Goal: Information Seeking & Learning: Learn about a topic

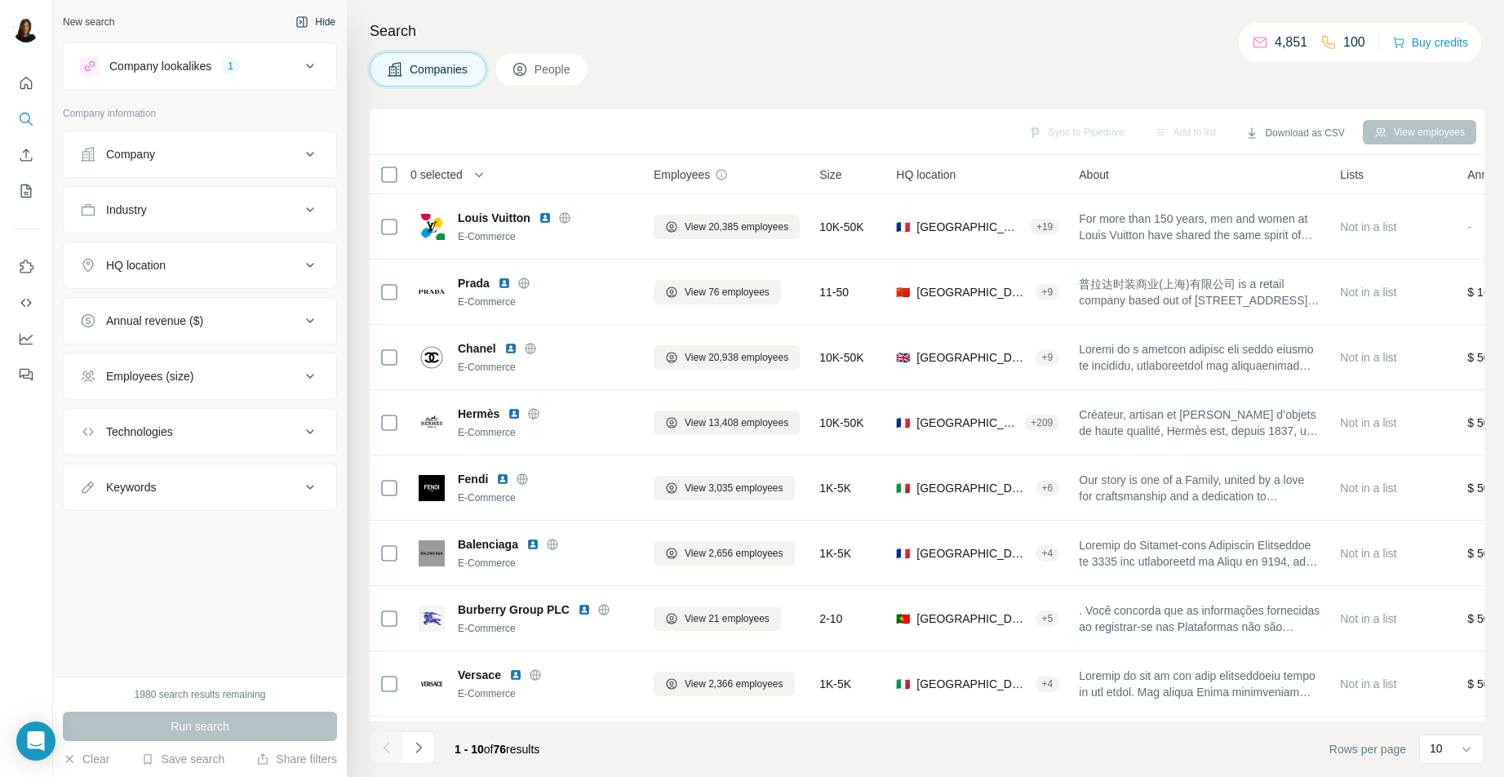
click at [326, 20] on button "Hide" at bounding box center [315, 22] width 63 height 24
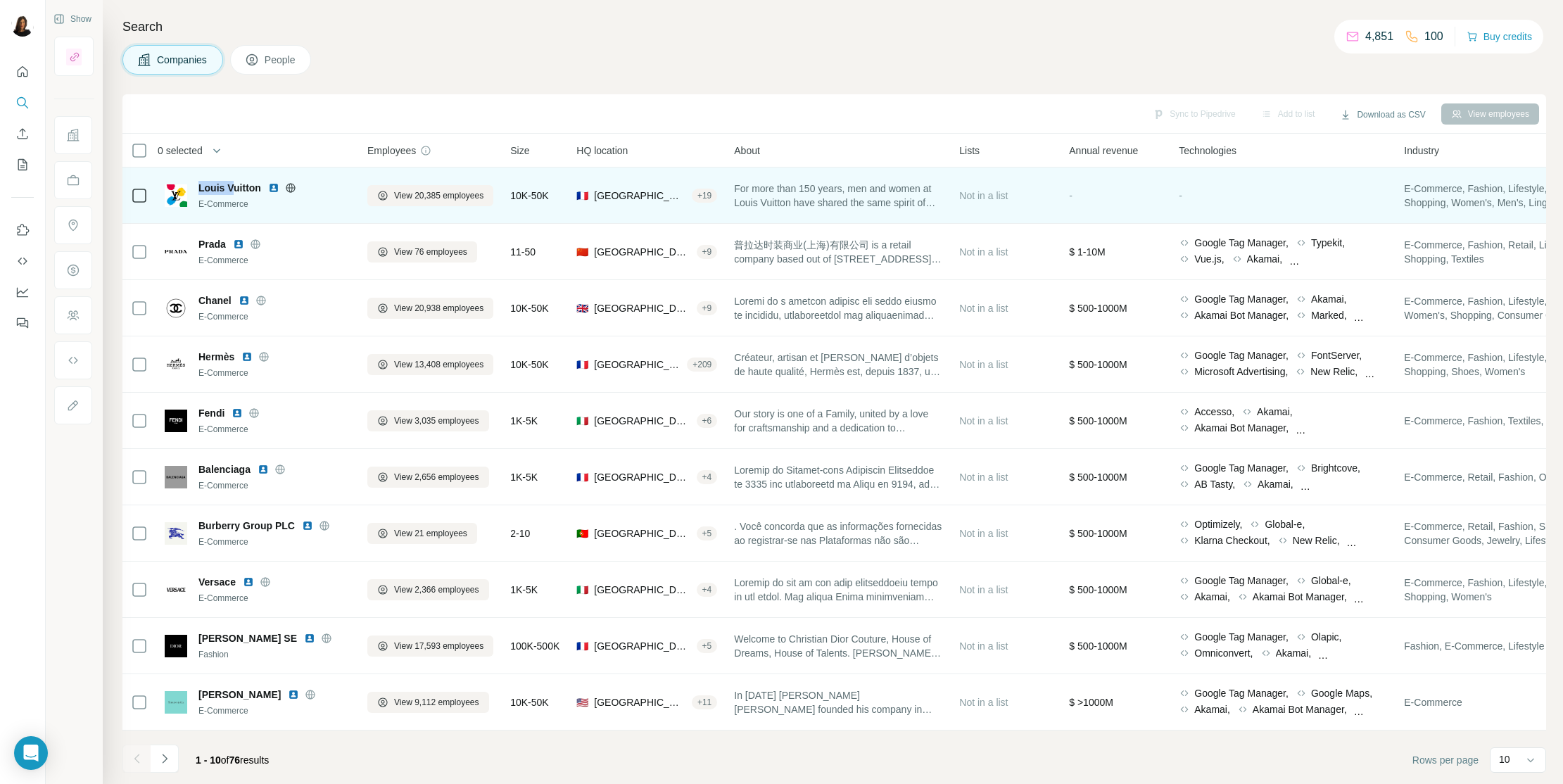
drag, startPoint x: 197, startPoint y: 178, endPoint x: 237, endPoint y: 185, distance: 40.6
click at [237, 185] on div "Louis Vuitton E-Commerce" at bounding box center [257, 195] width 185 height 39
drag, startPoint x: 207, startPoint y: 167, endPoint x: 261, endPoint y: 185, distance: 56.9
click at [261, 185] on td "Louis Vuitton E-Commerce" at bounding box center [257, 195] width 203 height 56
copy span "Louis Vuitton"
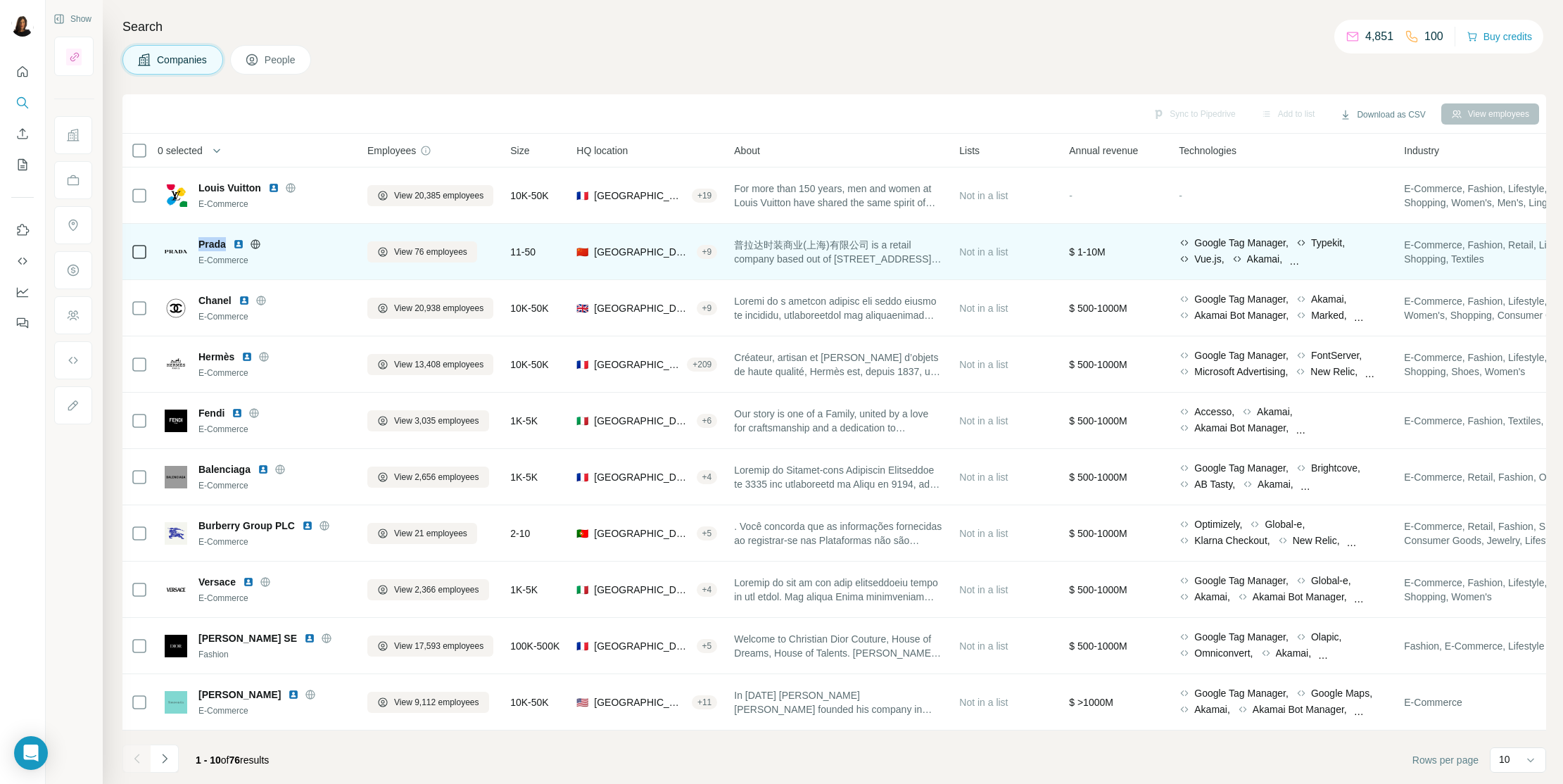
drag, startPoint x: 197, startPoint y: 235, endPoint x: 225, endPoint y: 244, distance: 29.4
click at [225, 244] on div "Prada E-Commerce" at bounding box center [257, 251] width 185 height 39
copy span "Prada"
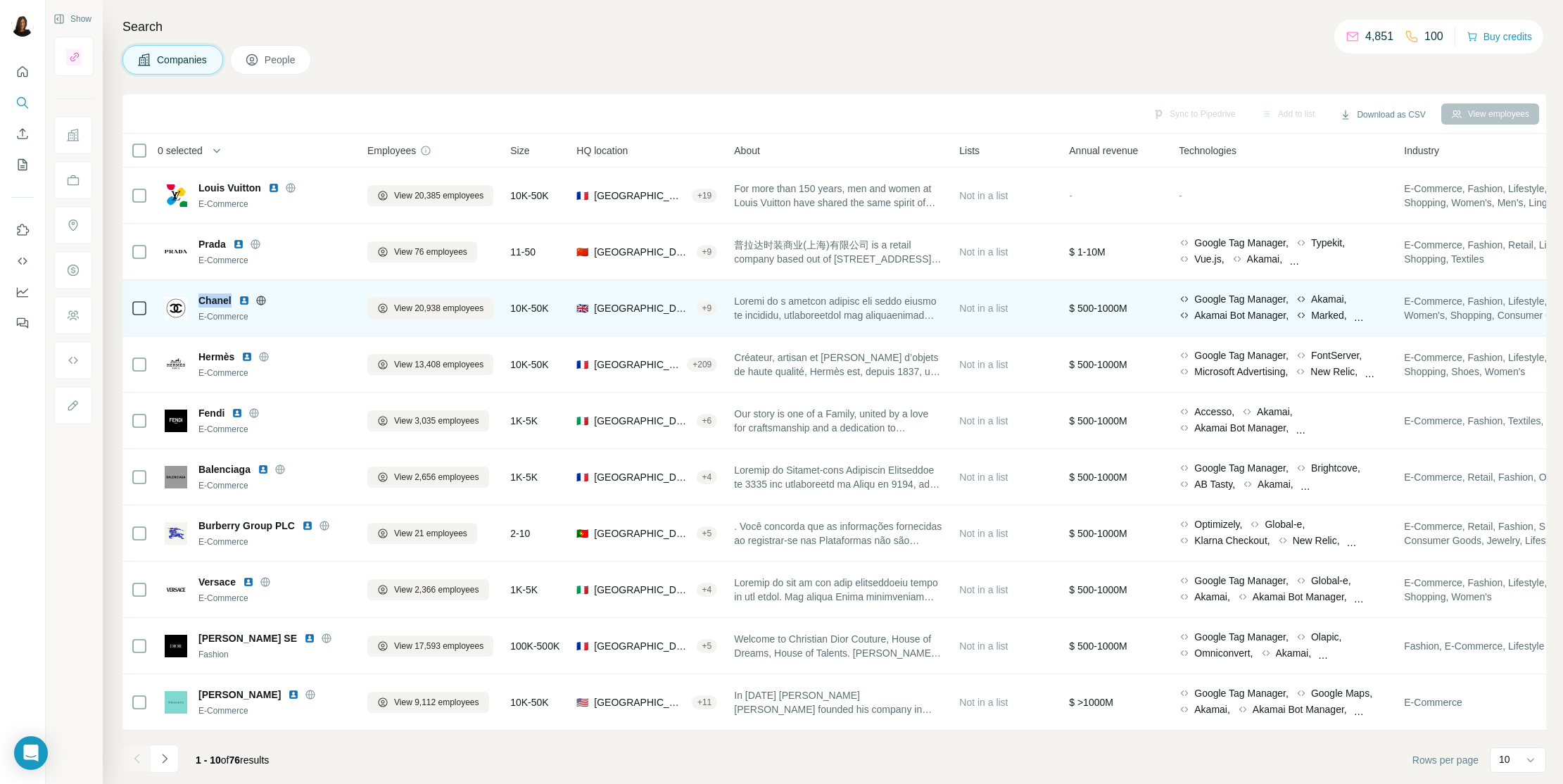
drag, startPoint x: 202, startPoint y: 283, endPoint x: 231, endPoint y: 300, distance: 33.6
click at [231, 300] on td "Chanel E-Commerce" at bounding box center [257, 308] width 203 height 56
copy span "Chanel"
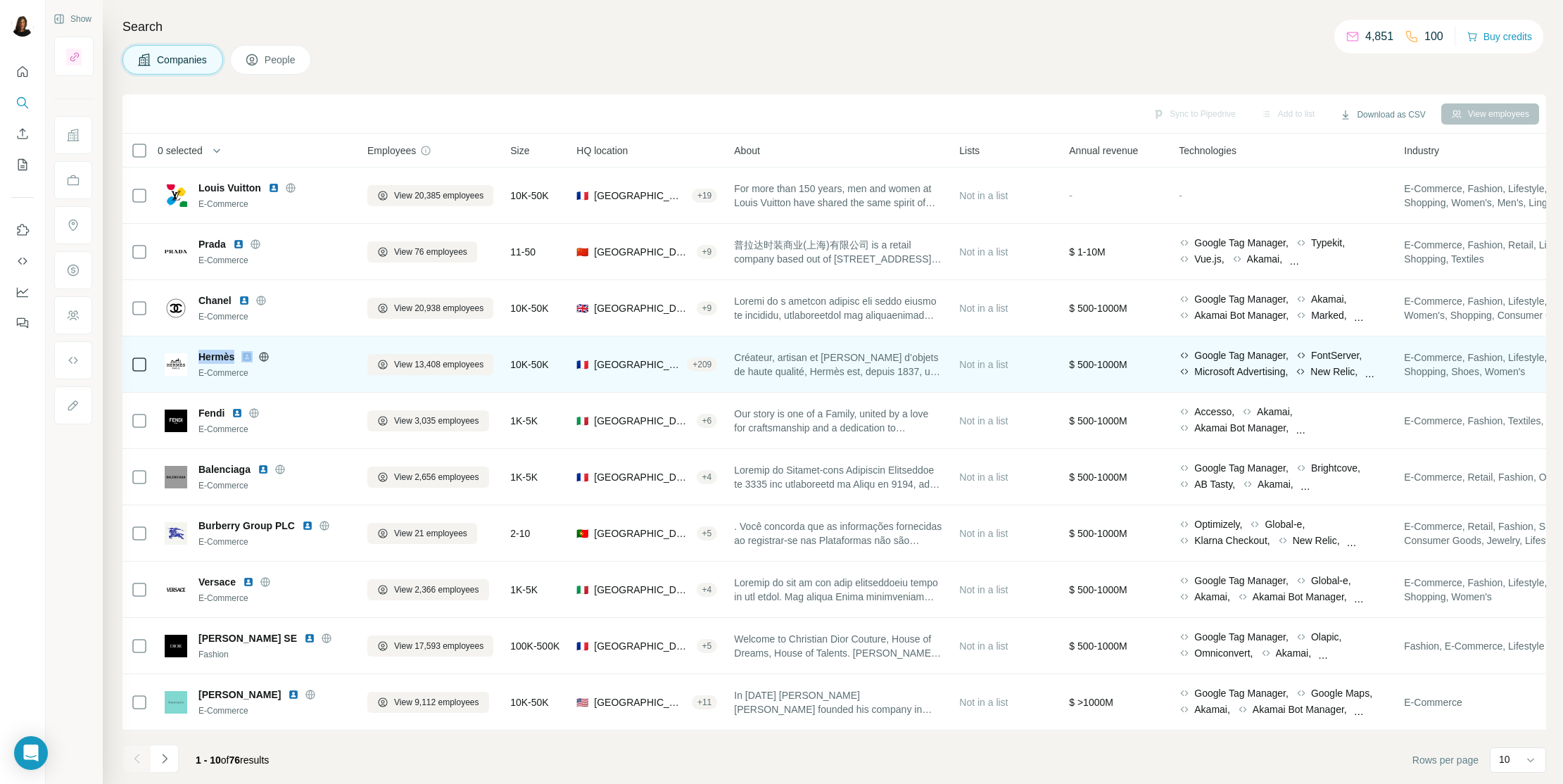
drag, startPoint x: 197, startPoint y: 354, endPoint x: 239, endPoint y: 353, distance: 42.0
click at [239, 353] on div "Hermès E-Commerce" at bounding box center [257, 364] width 185 height 29
copy span "Hermès"
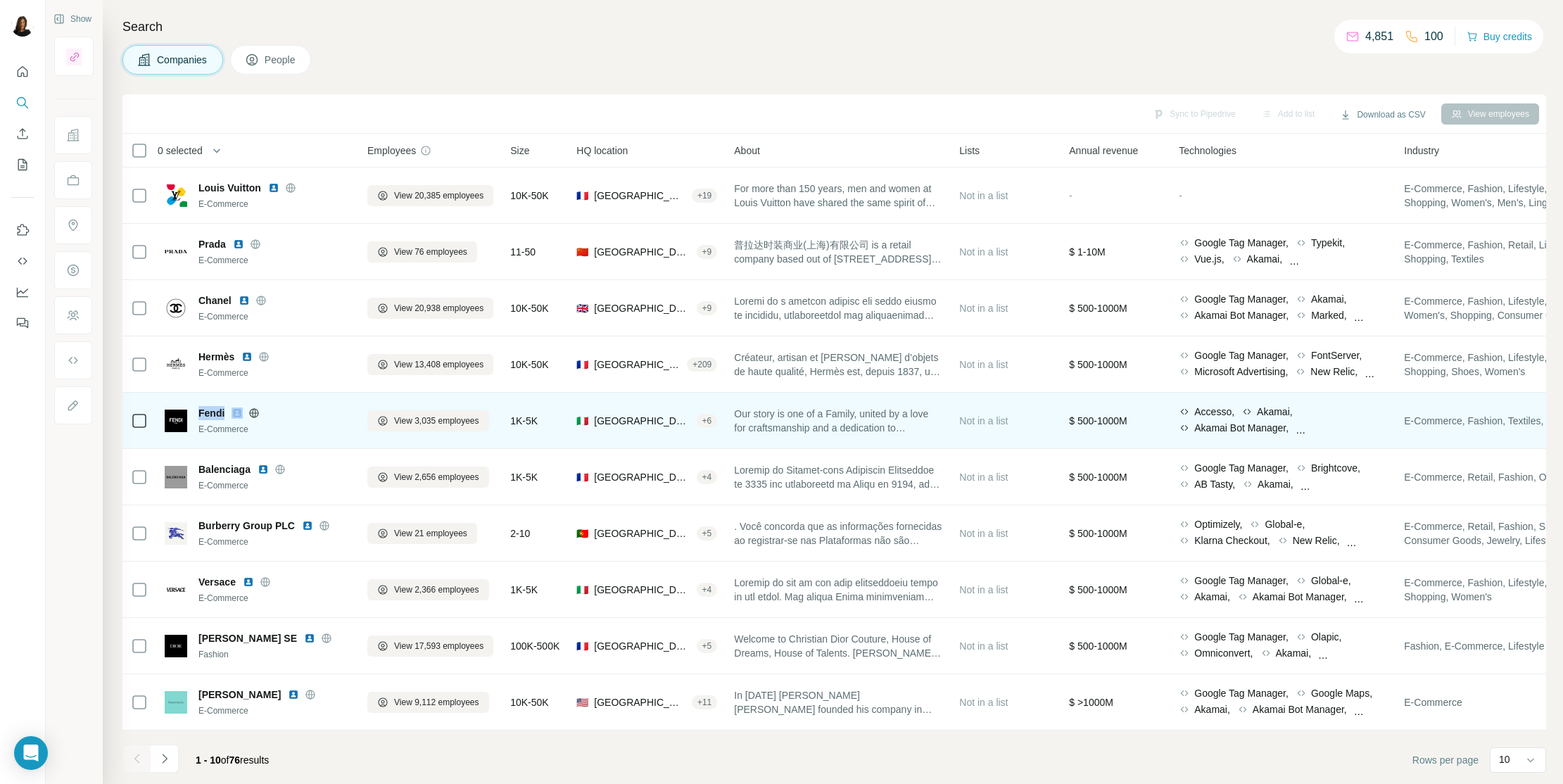
drag, startPoint x: 197, startPoint y: 399, endPoint x: 235, endPoint y: 409, distance: 39.3
click at [235, 409] on td "Fendi E-Commerce" at bounding box center [257, 420] width 203 height 56
copy span "Fendi"
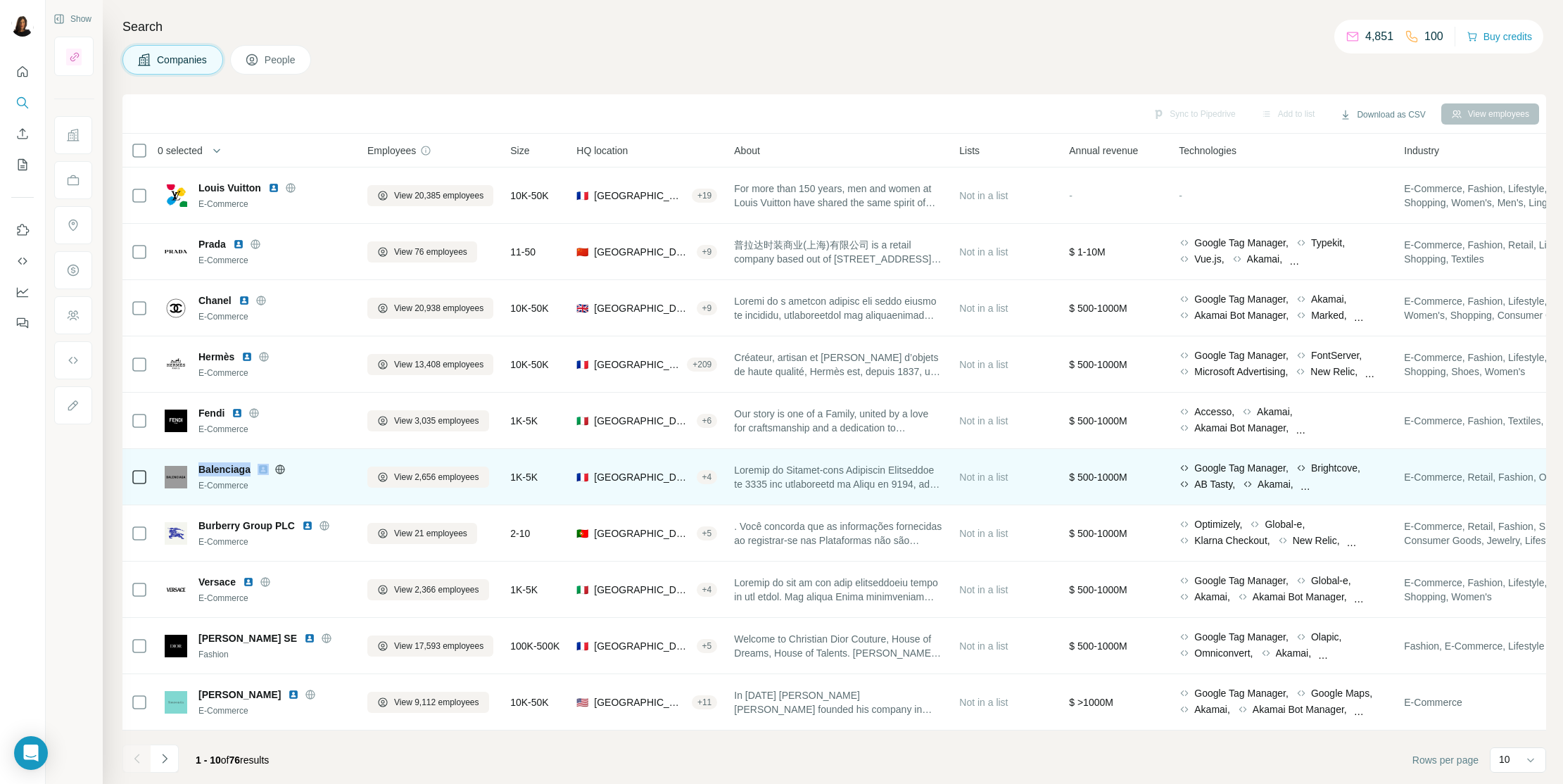
drag, startPoint x: 211, startPoint y: 449, endPoint x: 257, endPoint y: 468, distance: 49.8
click at [257, 468] on td "Balenciaga E-Commerce" at bounding box center [257, 477] width 203 height 56
copy span "Balenciaga"
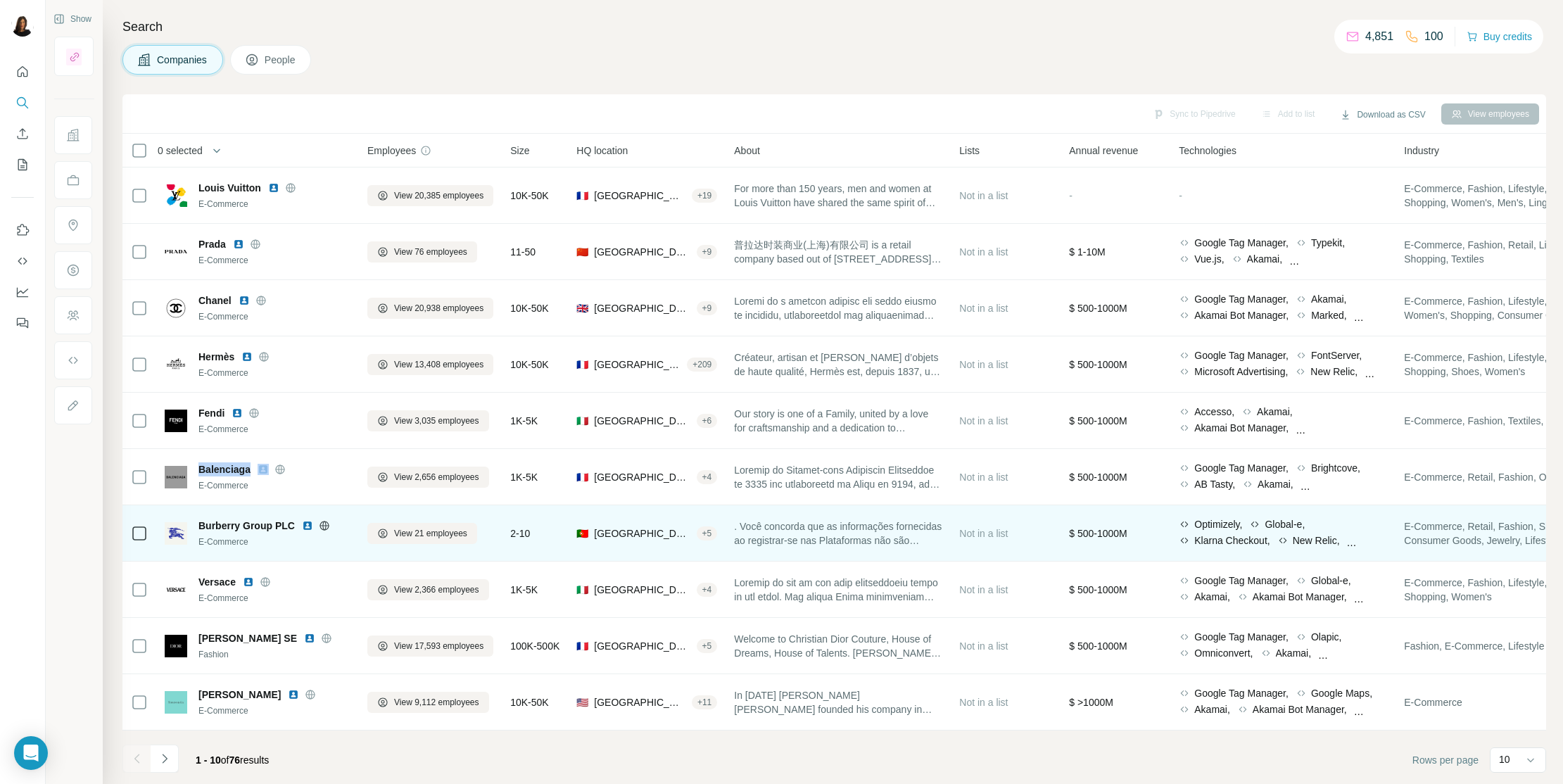
click at [225, 511] on td "Burberry Group PLC E-Commerce" at bounding box center [257, 533] width 203 height 56
drag, startPoint x: 235, startPoint y: 511, endPoint x: 281, endPoint y: 518, distance: 46.5
click at [281, 518] on td "Burberry Group PLC E-Commerce" at bounding box center [257, 533] width 203 height 56
copy span "Burberry Group PLC"
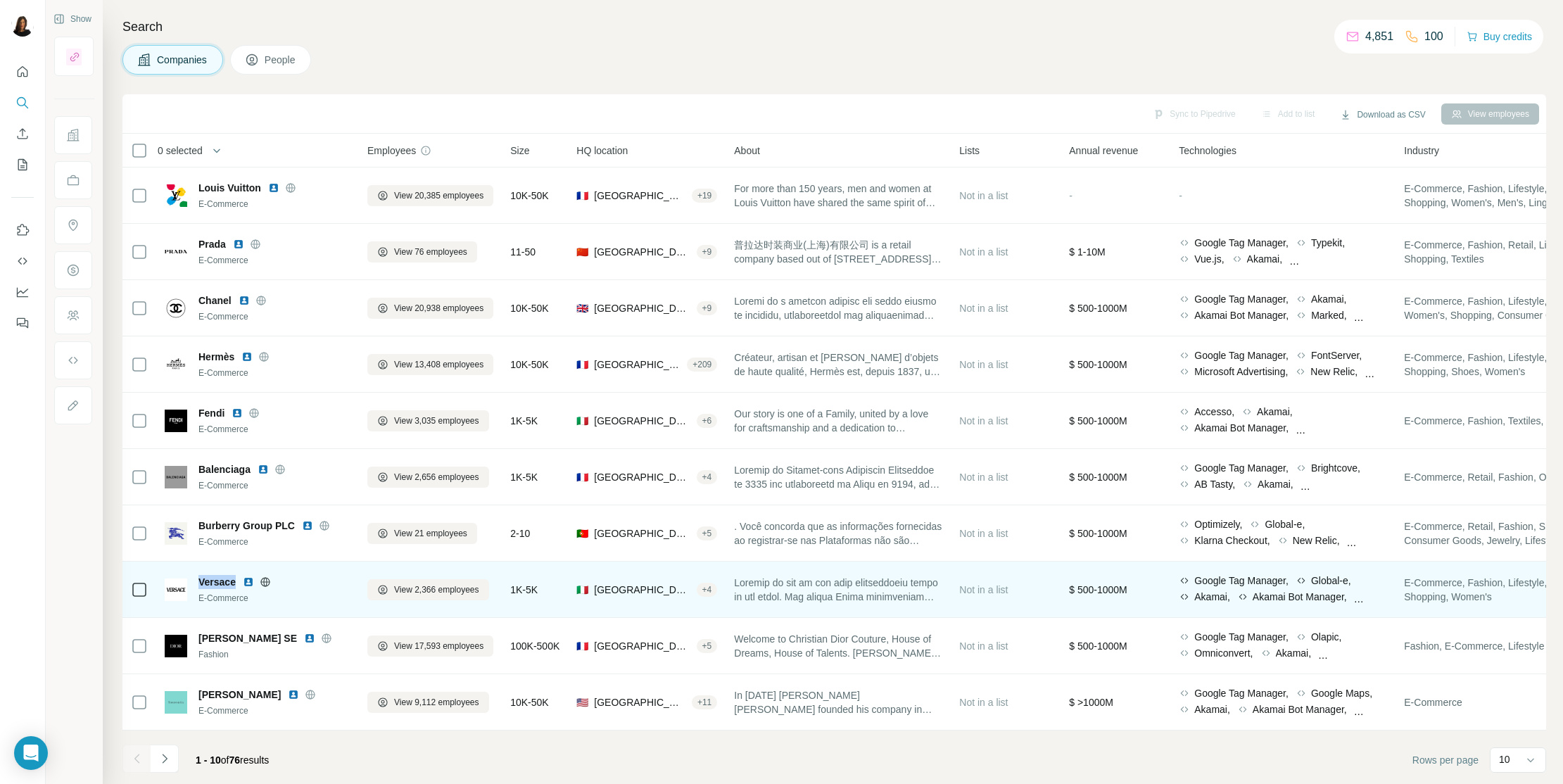
drag, startPoint x: 198, startPoint y: 571, endPoint x: 235, endPoint y: 580, distance: 38.1
click at [235, 580] on div "Versace E-Commerce" at bounding box center [257, 589] width 185 height 39
copy span "Versace"
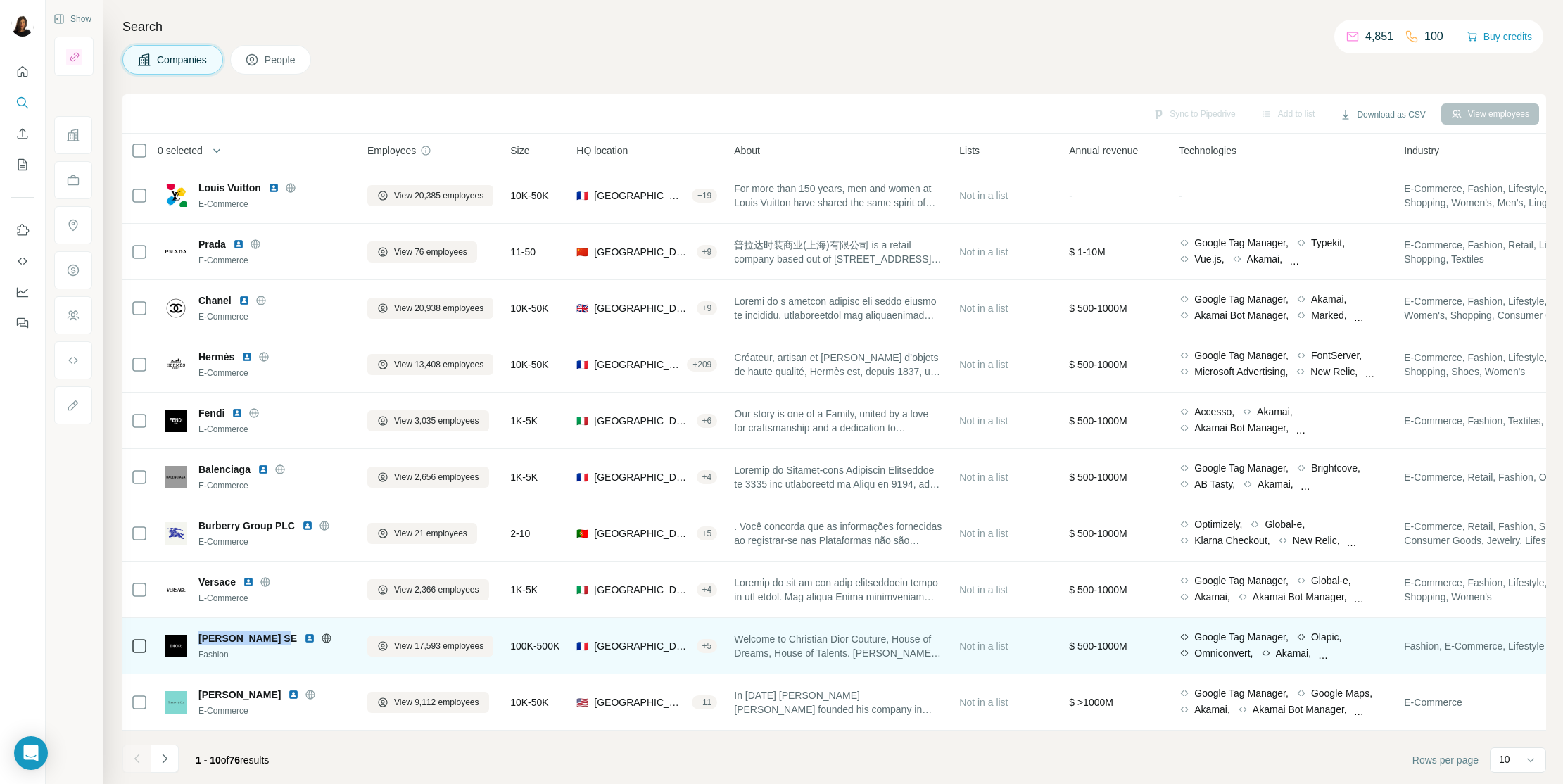
drag, startPoint x: 211, startPoint y: 624, endPoint x: 269, endPoint y: 634, distance: 58.9
click at [269, 634] on td "[PERSON_NAME] SE Fashion" at bounding box center [257, 645] width 203 height 56
click at [226, 624] on td "[PERSON_NAME] SE Fashion" at bounding box center [257, 645] width 203 height 56
drag, startPoint x: 226, startPoint y: 624, endPoint x: 297, endPoint y: 629, distance: 71.2
click at [297, 629] on td "[PERSON_NAME] SE Fashion" at bounding box center [257, 645] width 203 height 56
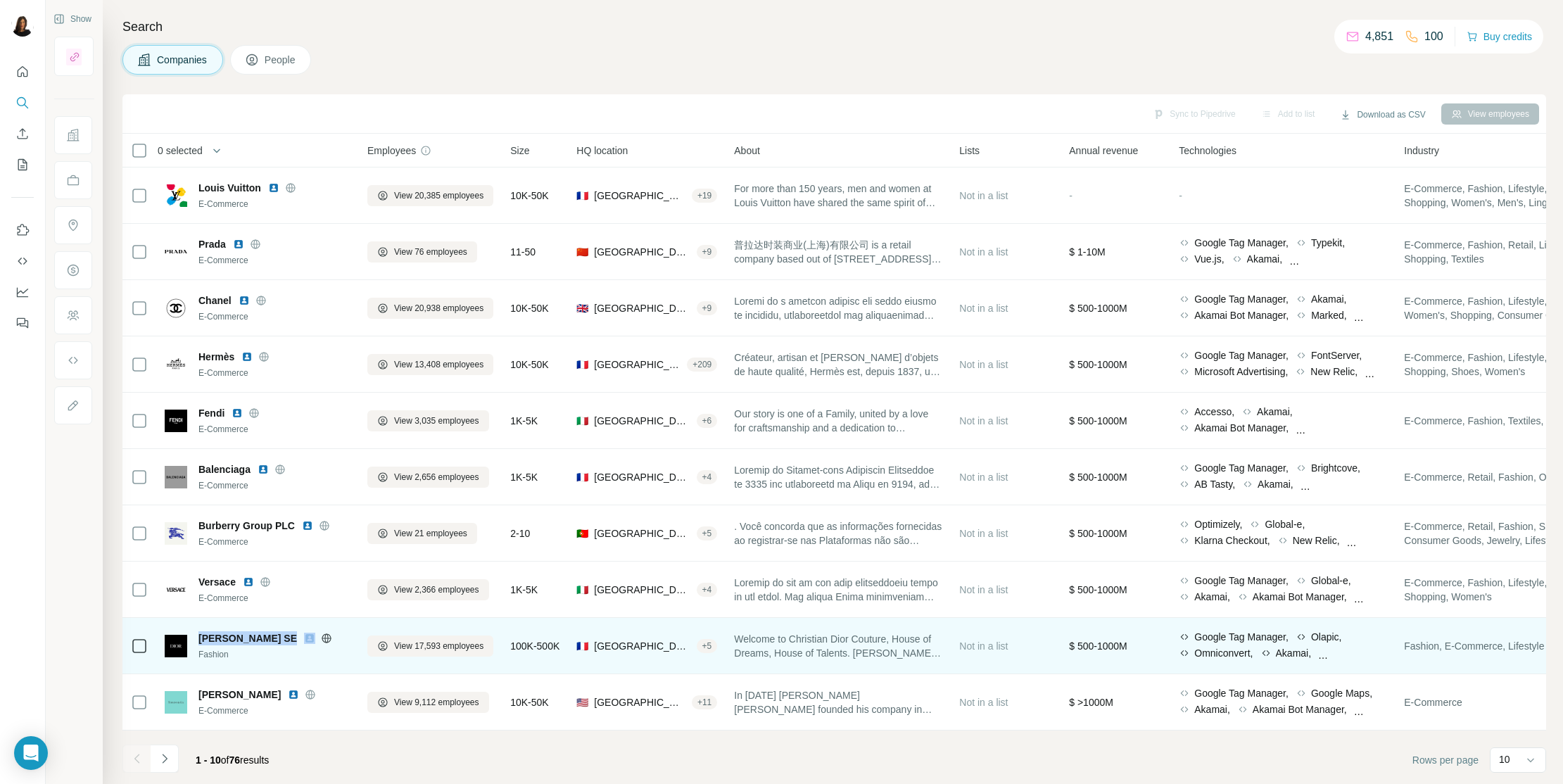
copy span "[PERSON_NAME] SE"
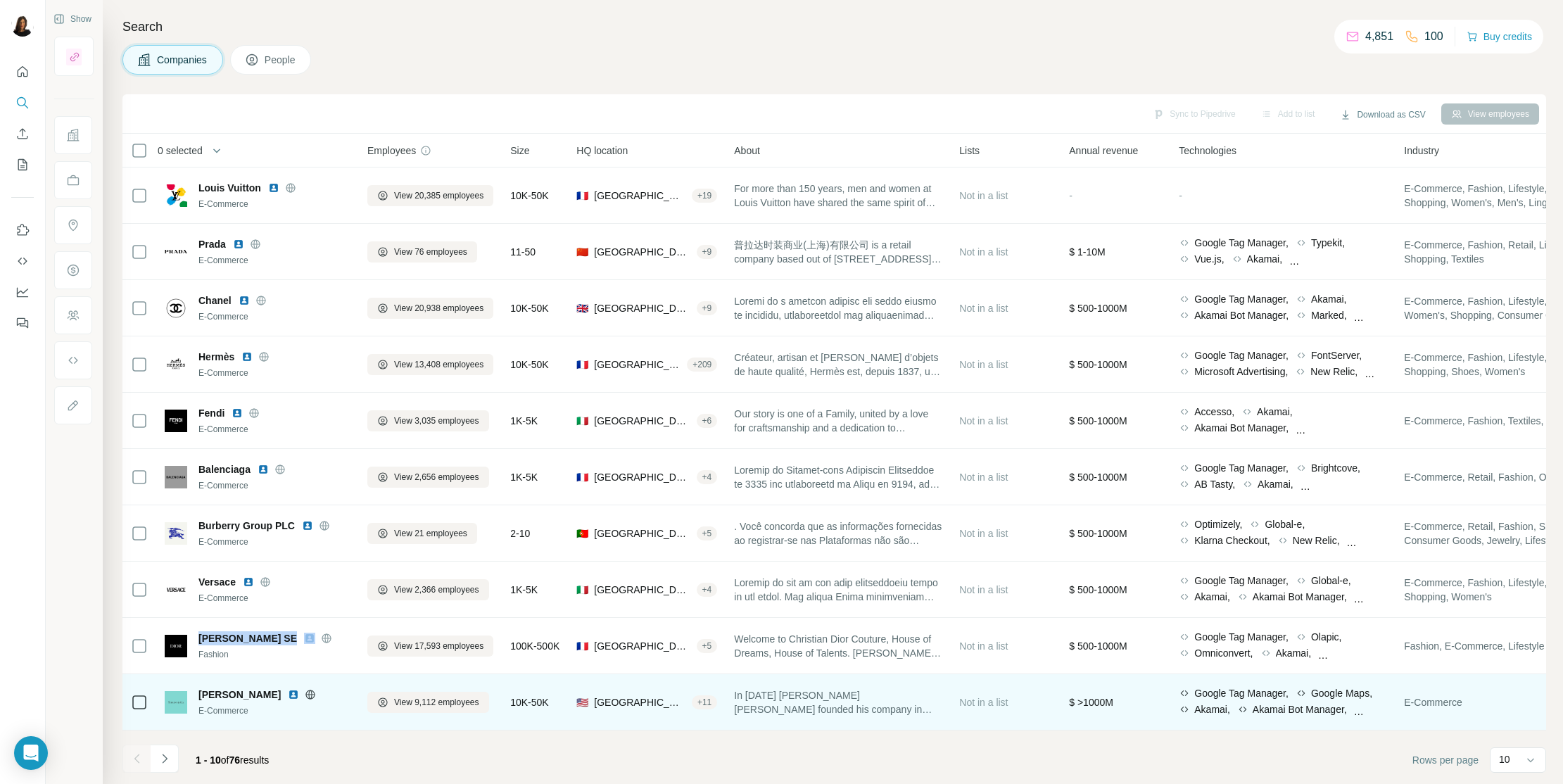
click at [212, 669] on div "[PERSON_NAME] E-Commerce" at bounding box center [257, 701] width 185 height 39
drag, startPoint x: 212, startPoint y: 683, endPoint x: 225, endPoint y: 693, distance: 16.4
click at [225, 669] on div "[PERSON_NAME] E-Commerce" at bounding box center [257, 701] width 185 height 39
copy span "[PERSON_NAME]"
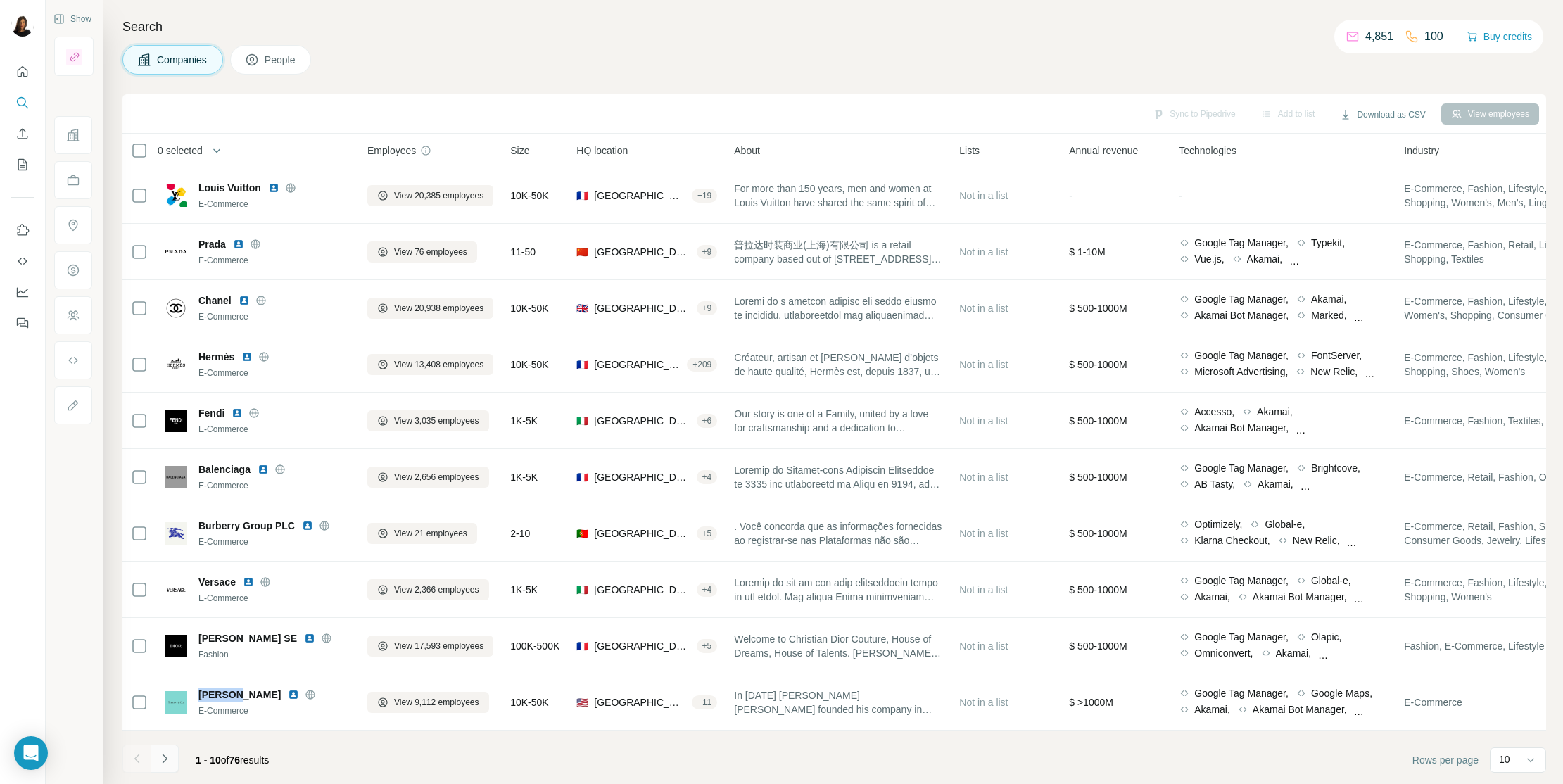
click at [161, 669] on icon "Navigate to next page" at bounding box center [165, 758] width 14 height 14
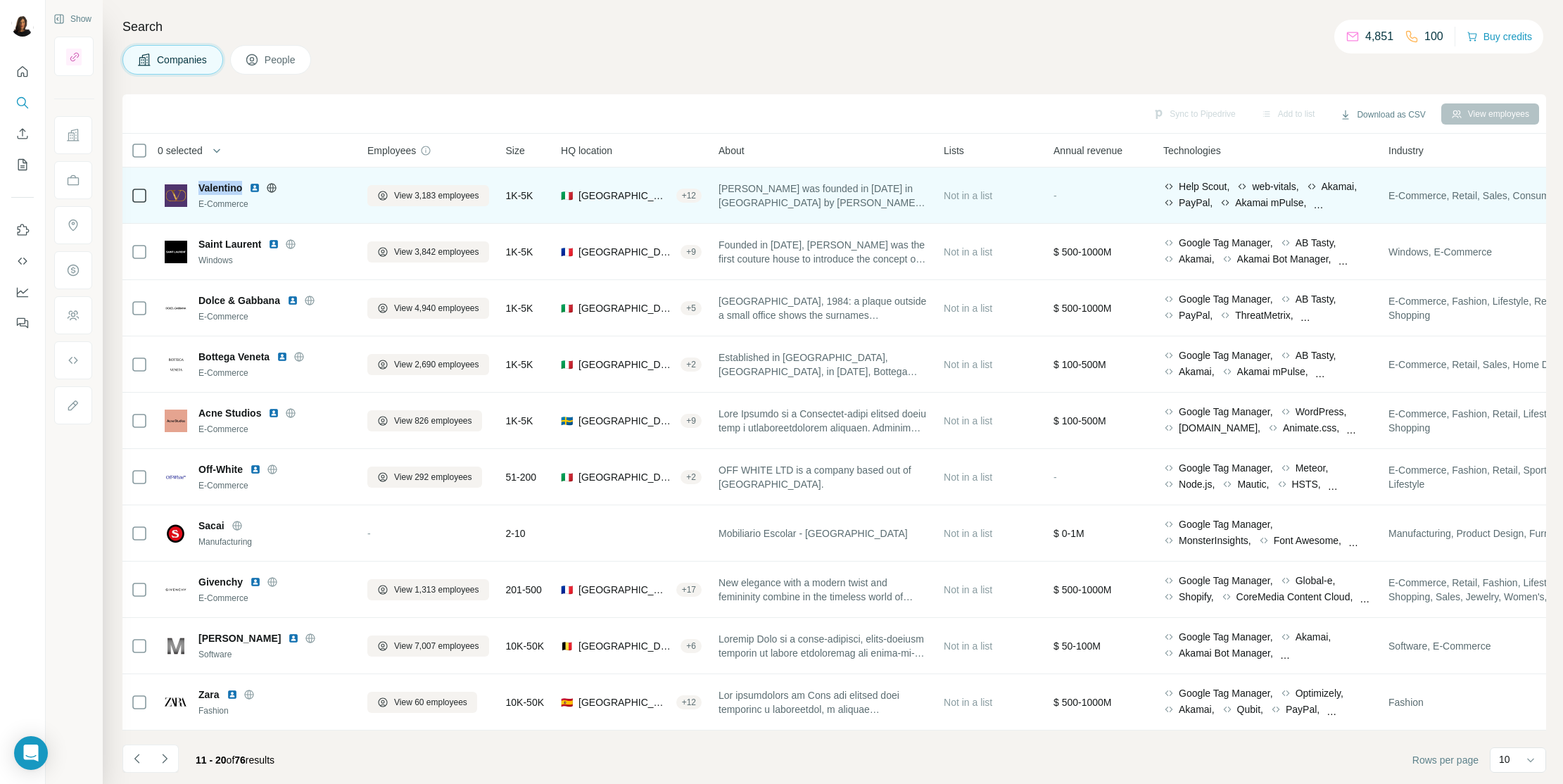
drag, startPoint x: 200, startPoint y: 175, endPoint x: 242, endPoint y: 185, distance: 43.2
click at [242, 185] on div "Valentino E-Commerce" at bounding box center [257, 195] width 185 height 39
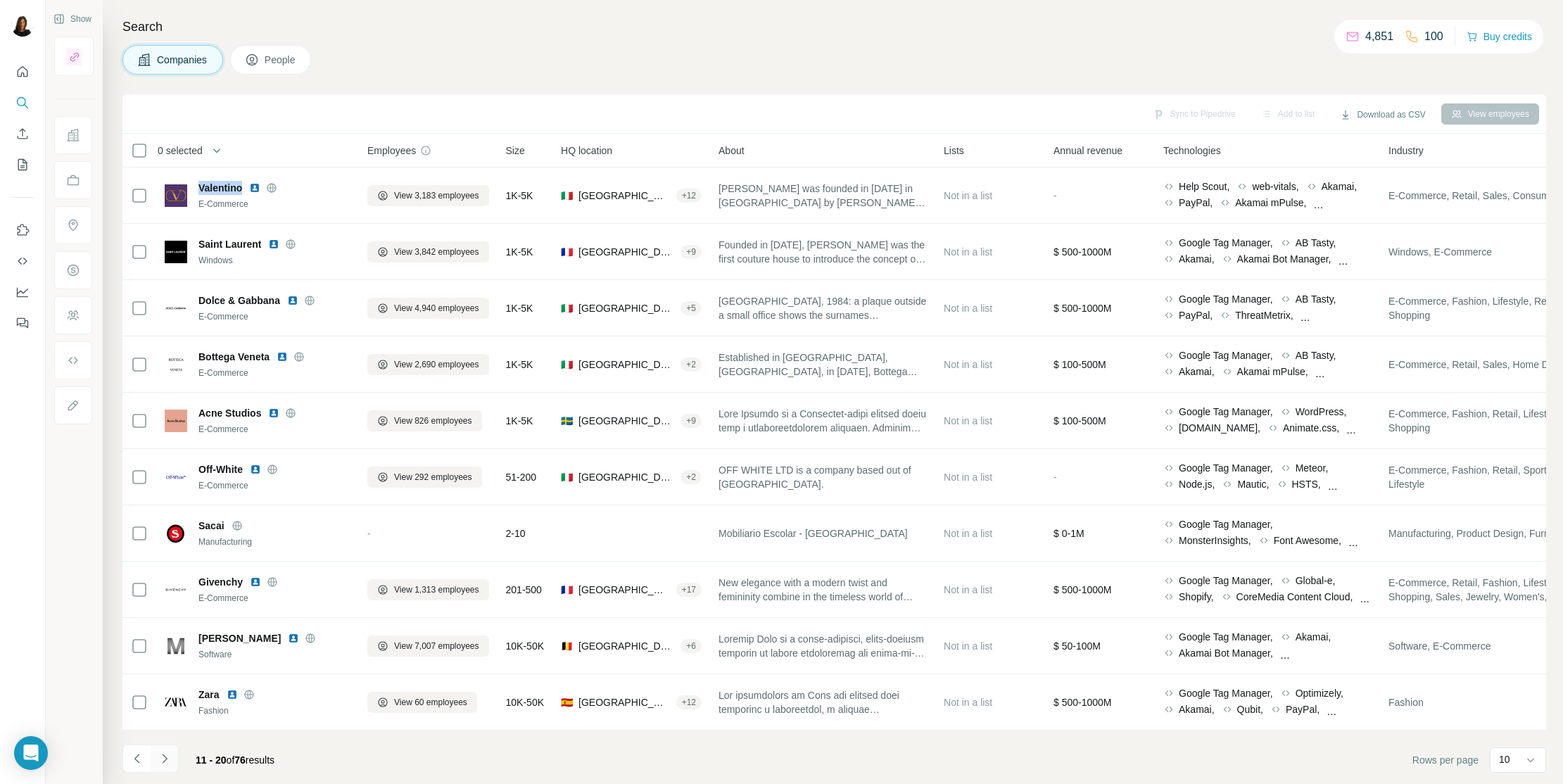
click at [170, 669] on icon "Navigate to next page" at bounding box center [165, 758] width 14 height 14
click at [170, 669] on div at bounding box center [165, 758] width 28 height 28
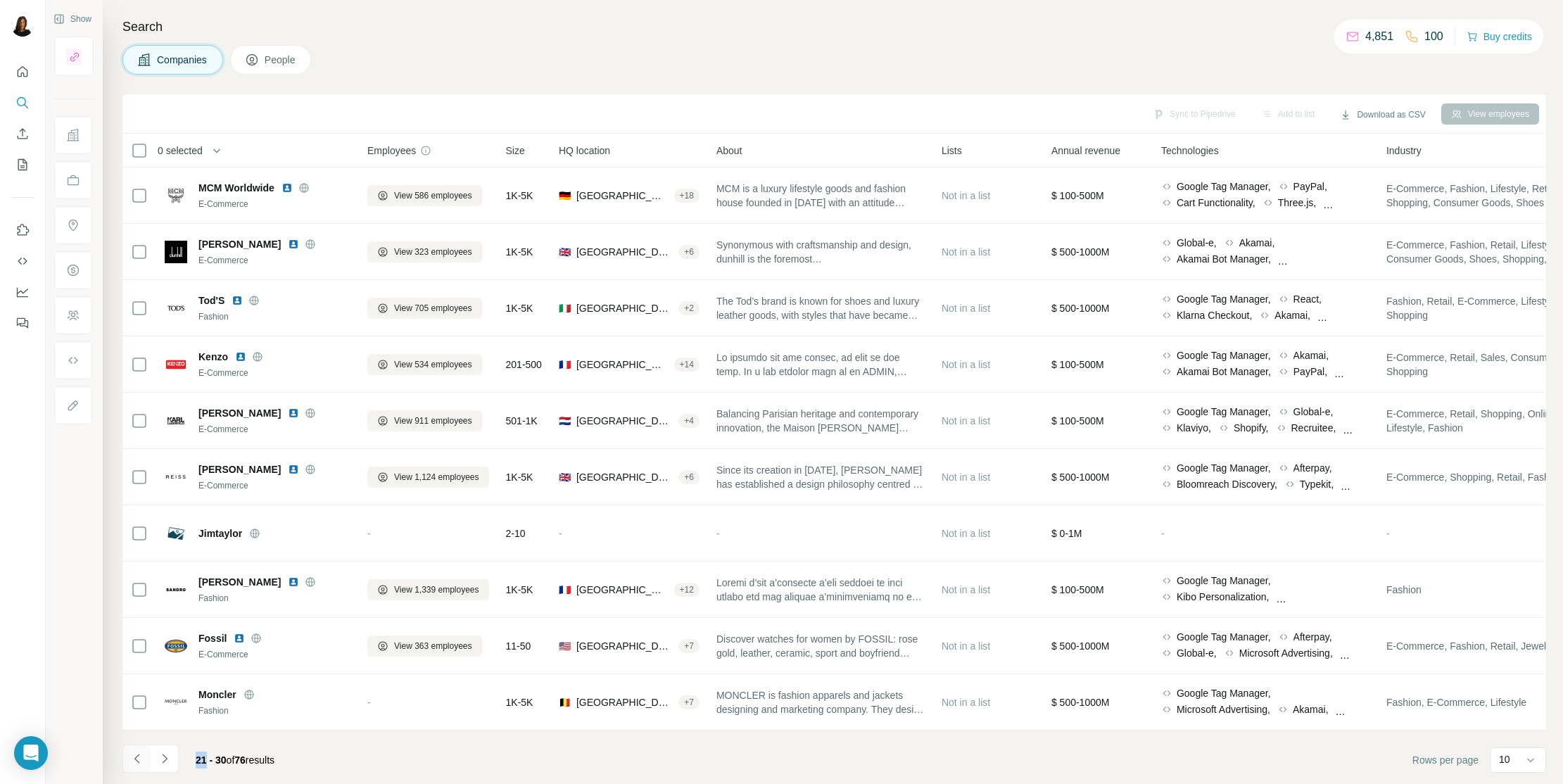
click at [143, 669] on button "Navigate to previous page" at bounding box center [136, 758] width 28 height 28
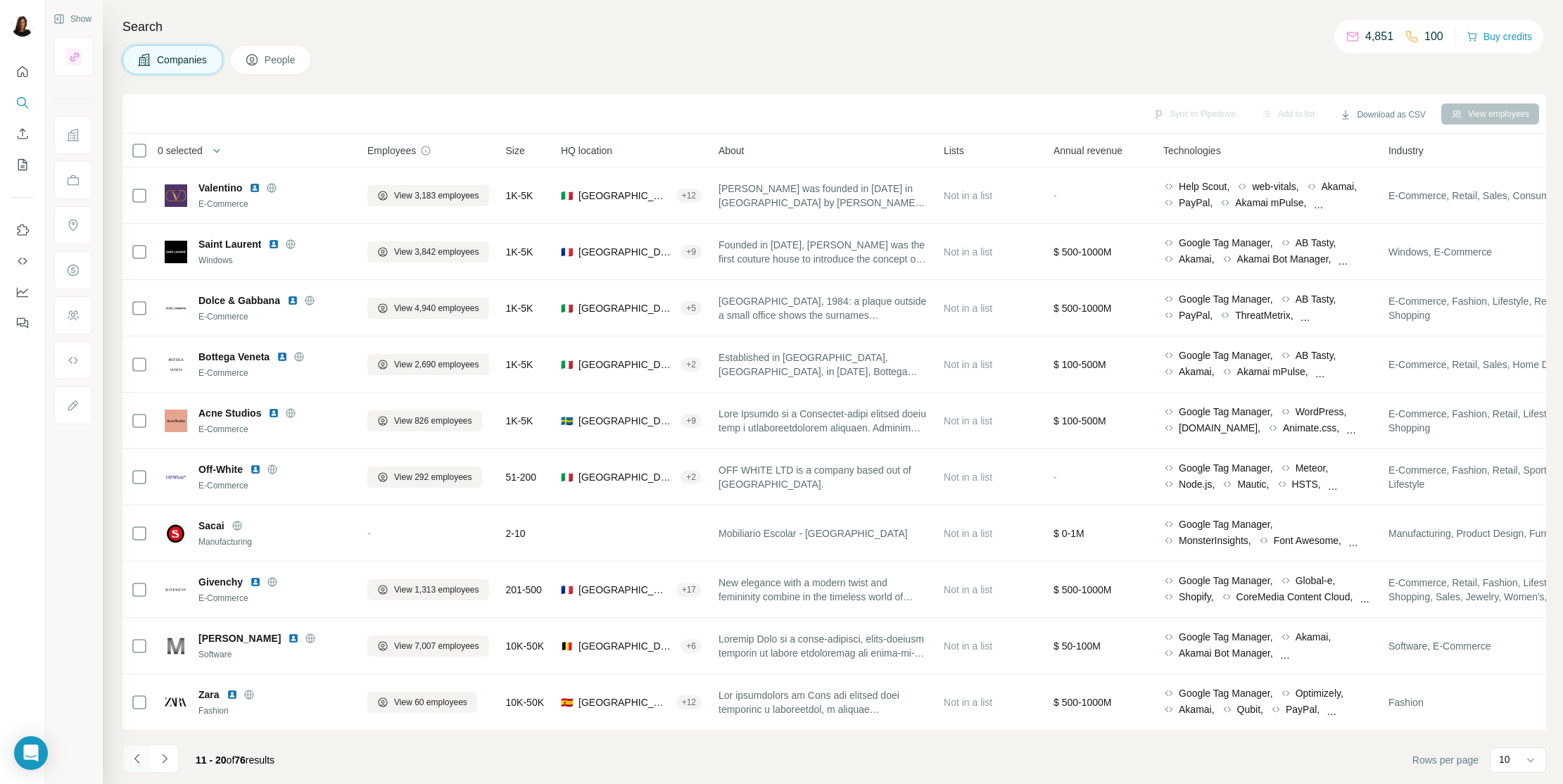
click at [142, 669] on icon "Navigate to previous page" at bounding box center [137, 758] width 14 height 14
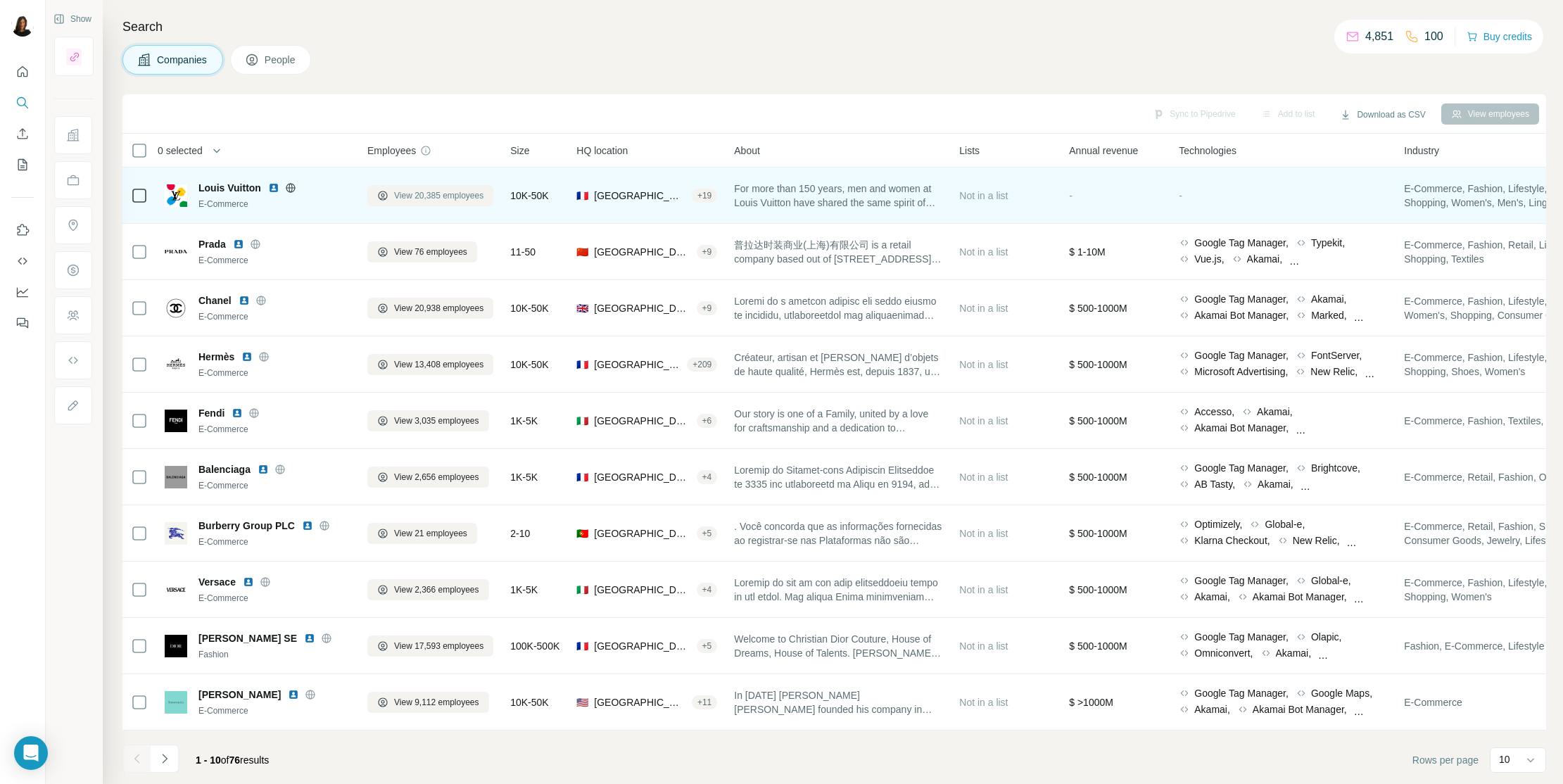
click at [430, 192] on span "View 20,385 employees" at bounding box center [439, 195] width 90 height 13
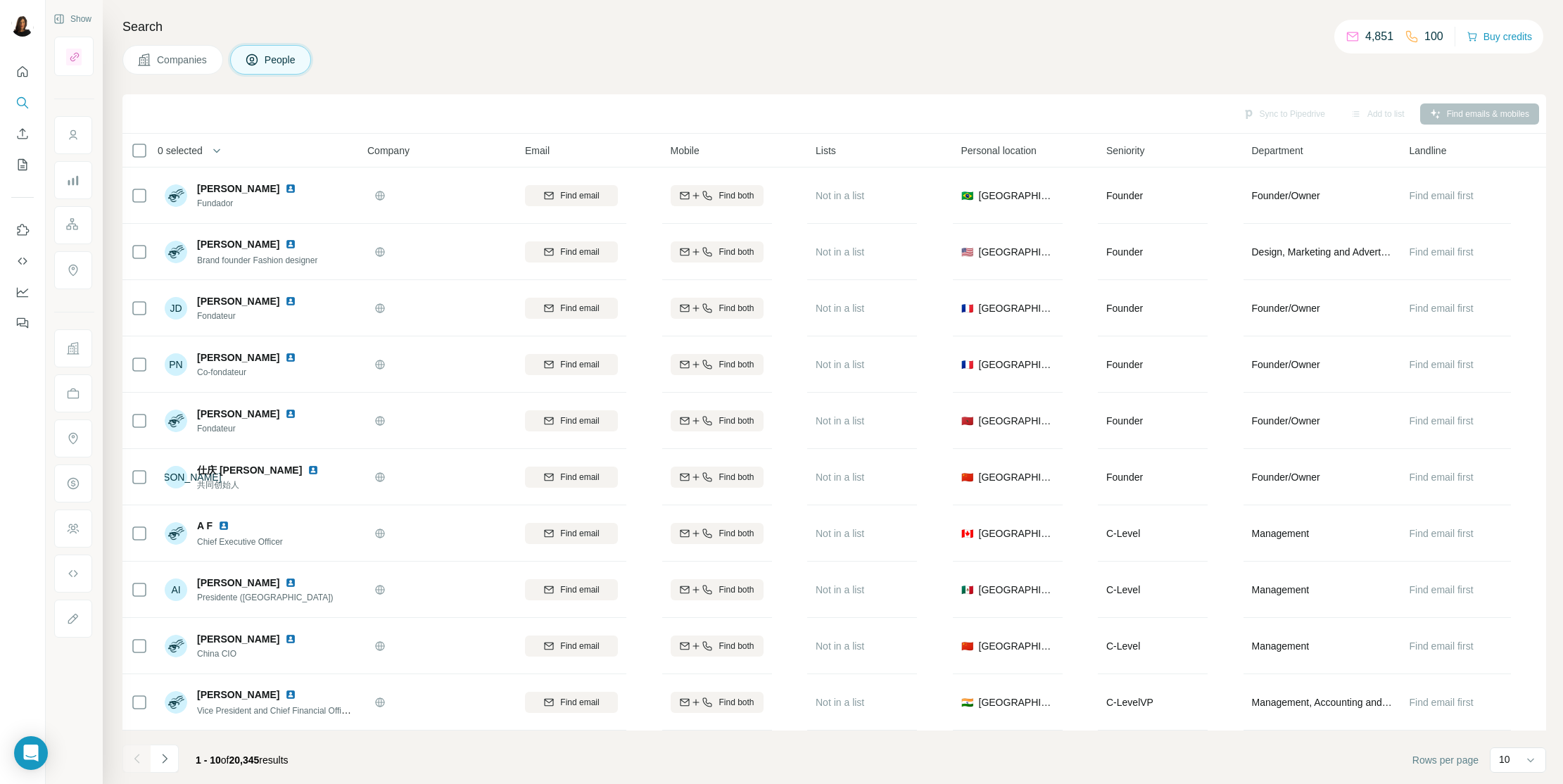
click at [161, 55] on span "Companies" at bounding box center [183, 60] width 52 height 14
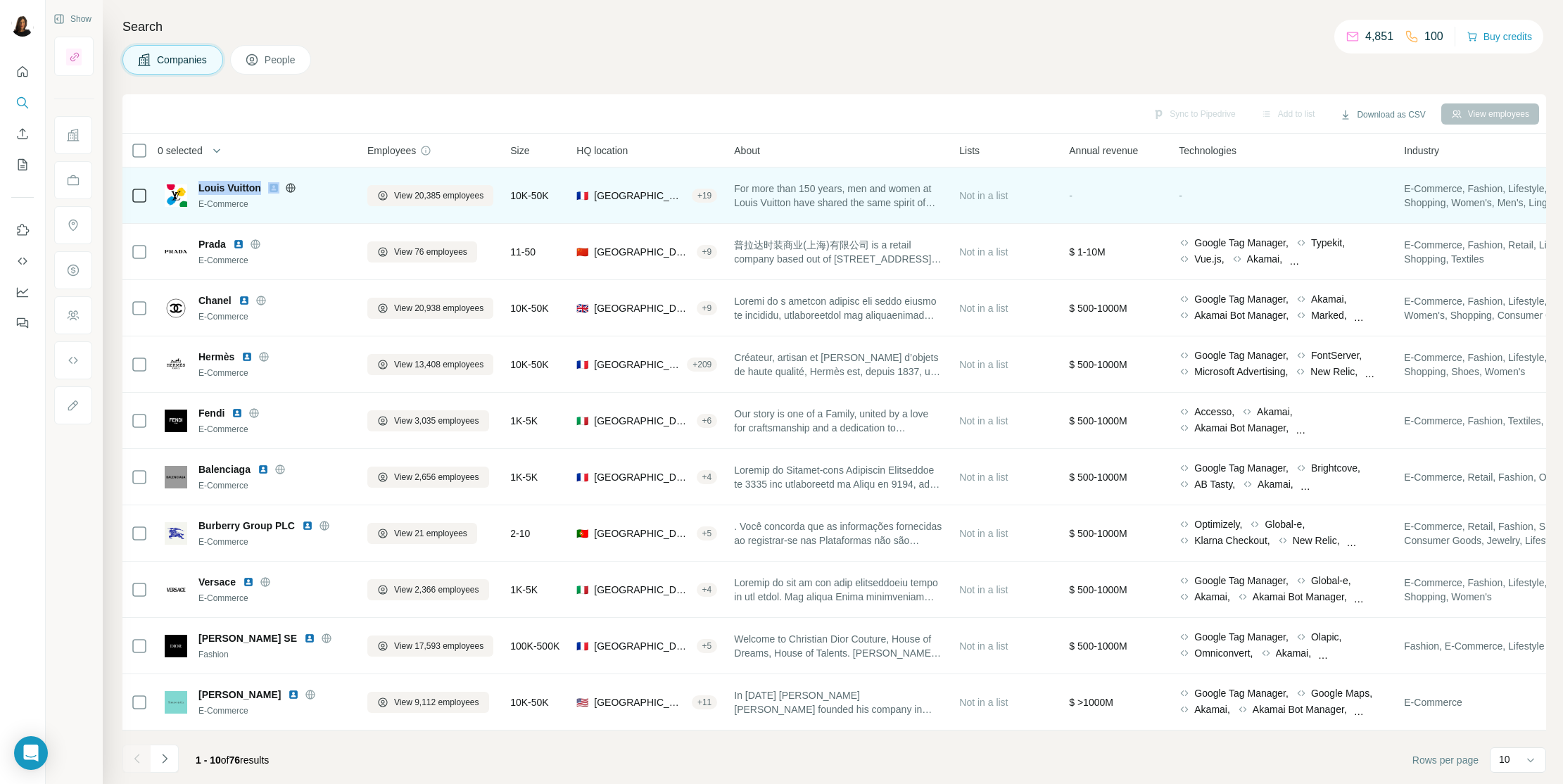
drag, startPoint x: 202, startPoint y: 168, endPoint x: 267, endPoint y: 185, distance: 67.2
click at [267, 185] on td "Louis Vuitton E-Commerce" at bounding box center [257, 195] width 203 height 56
drag, startPoint x: 267, startPoint y: 185, endPoint x: 941, endPoint y: 182, distance: 674.0
click at [0, 0] on tr "Louis Vuitton E-Commerce View 20,385 employees 10K-50K 🇫🇷 [GEOGRAPHIC_DATA], [G…" at bounding box center [0, 0] width 0 height 0
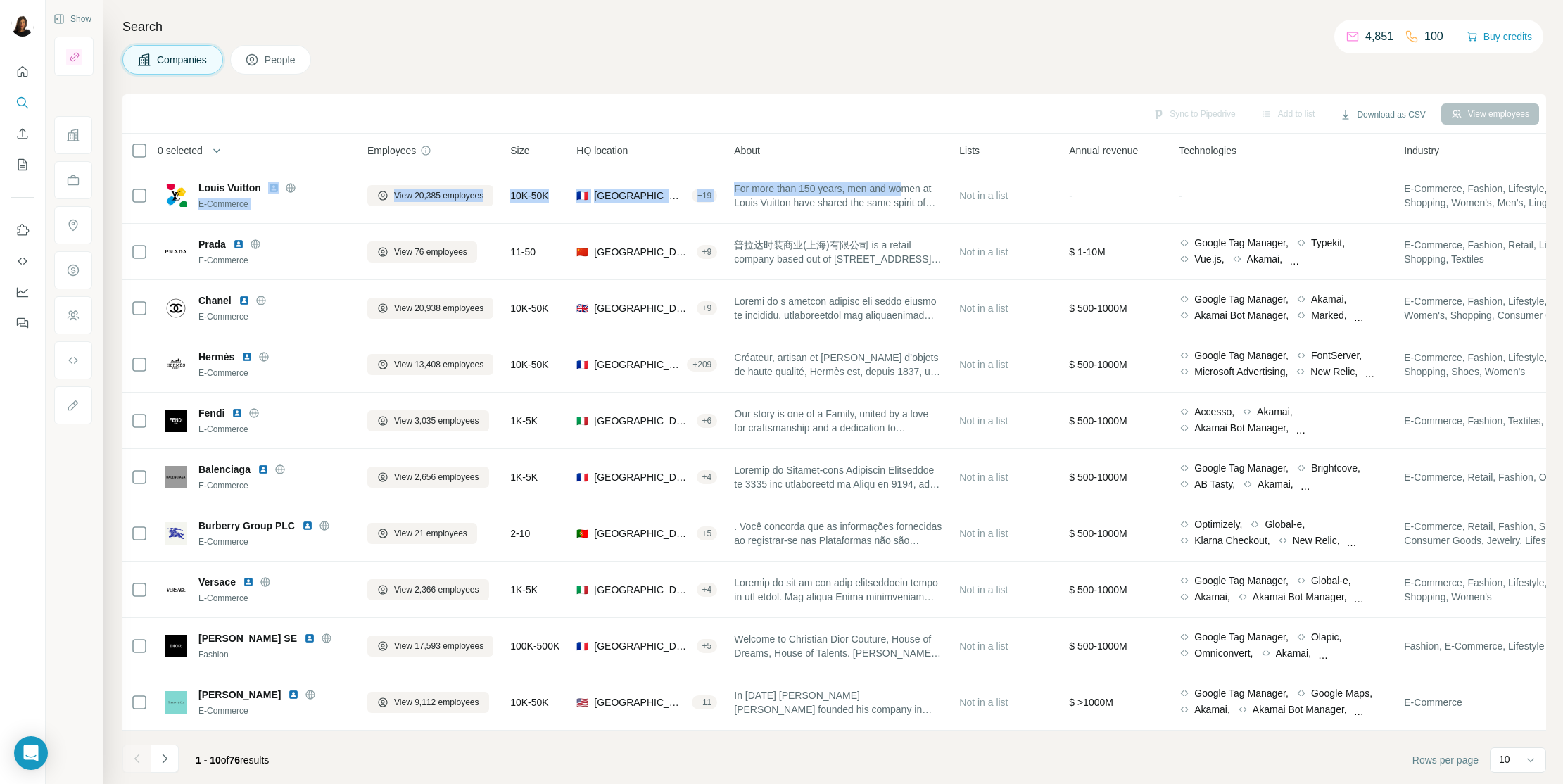
click at [160, 669] on icon "Navigate to next page" at bounding box center [165, 758] width 14 height 14
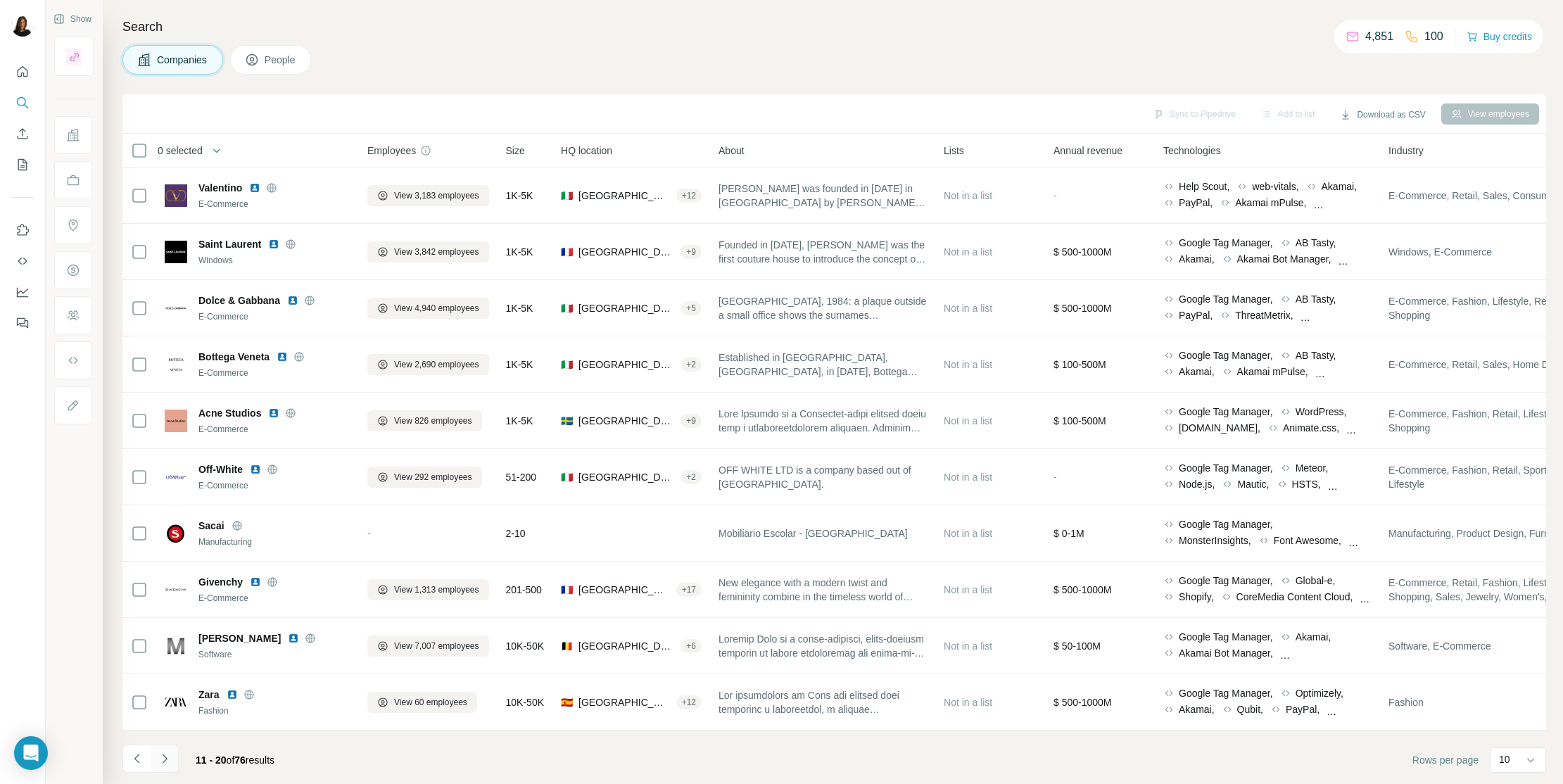
click at [162, 669] on icon "Navigate to next page" at bounding box center [165, 758] width 14 height 14
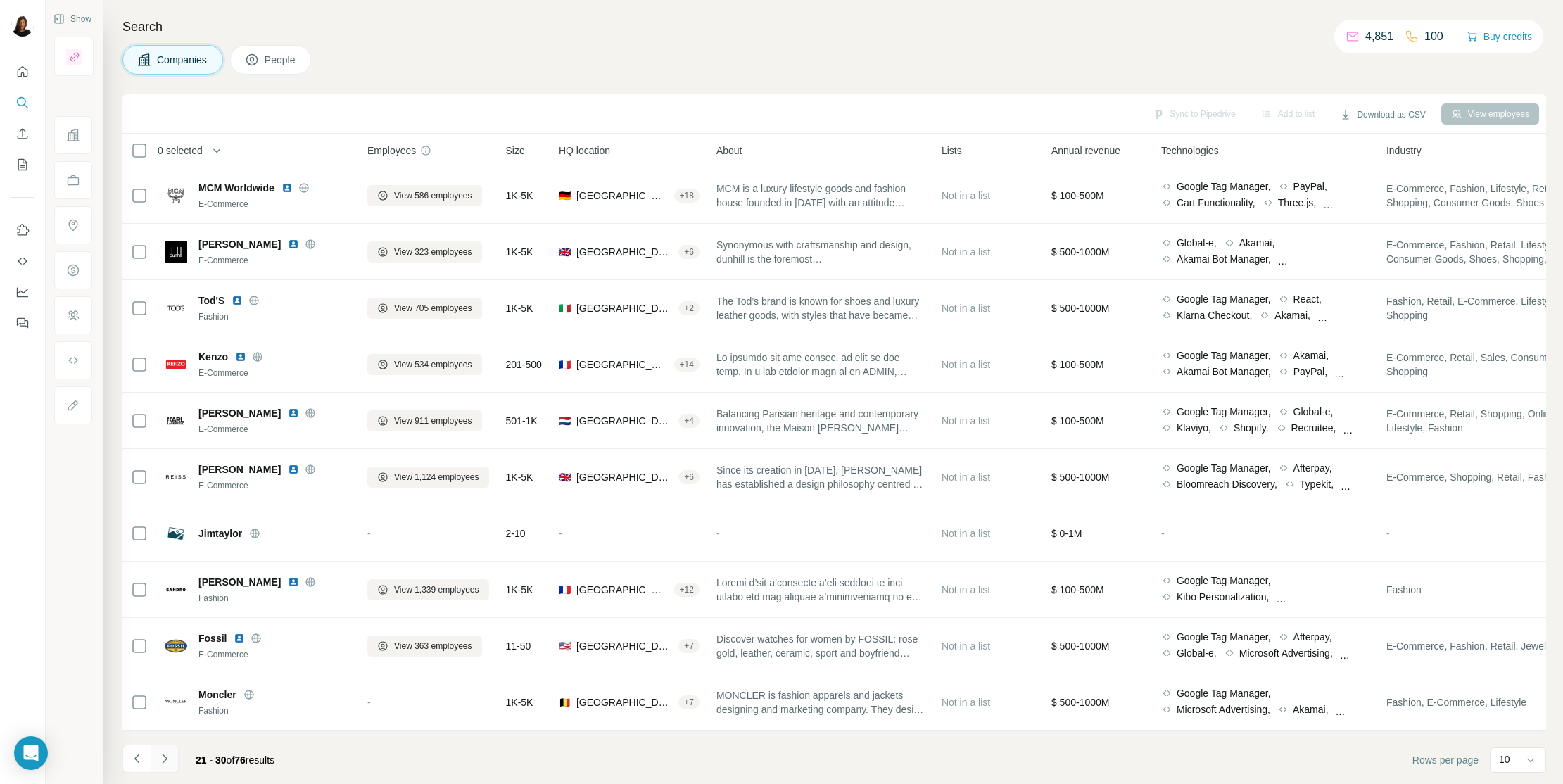
click at [162, 669] on icon "Navigate to next page" at bounding box center [165, 758] width 14 height 14
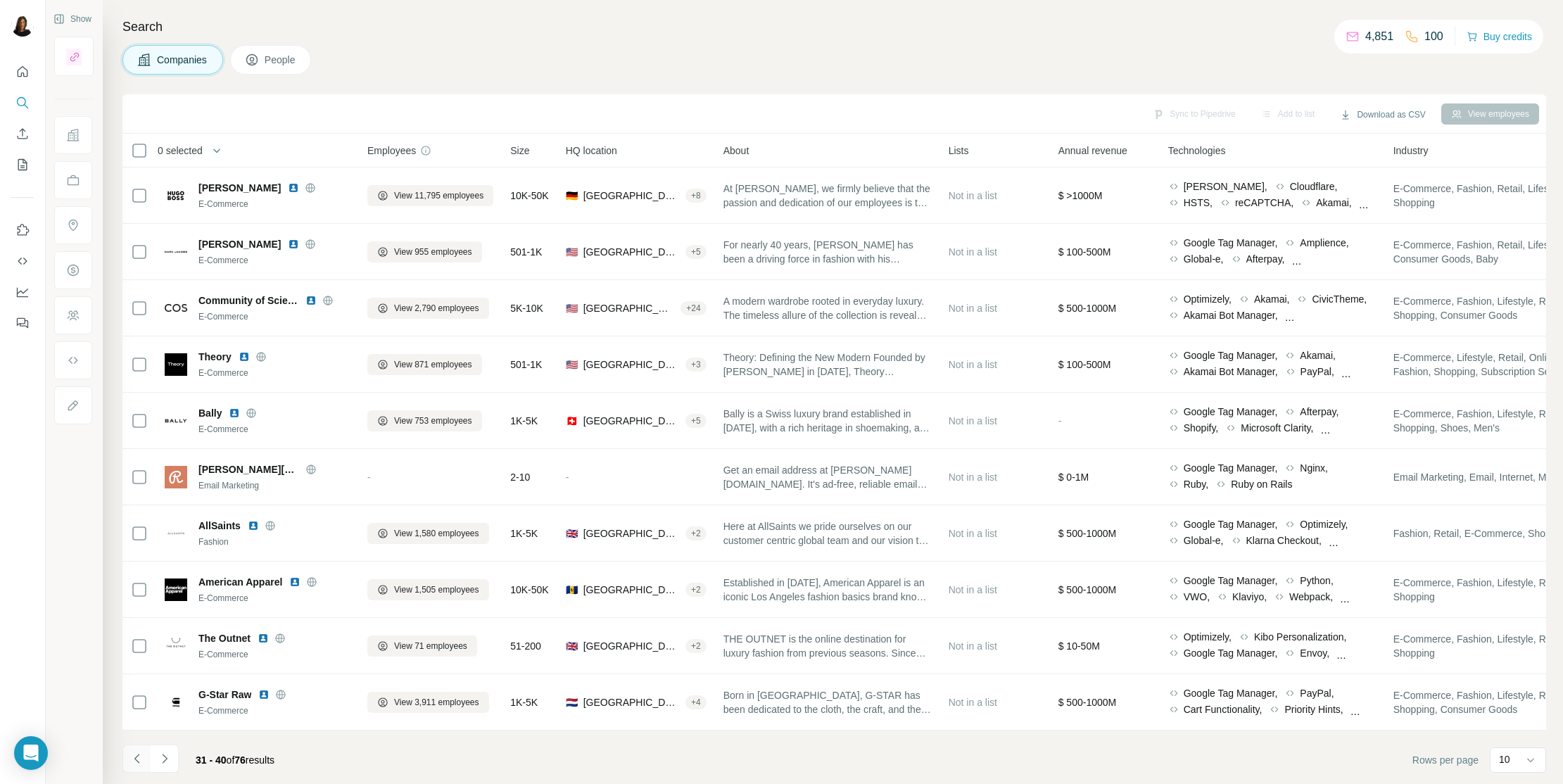
click at [143, 669] on icon "Navigate to previous page" at bounding box center [137, 758] width 14 height 14
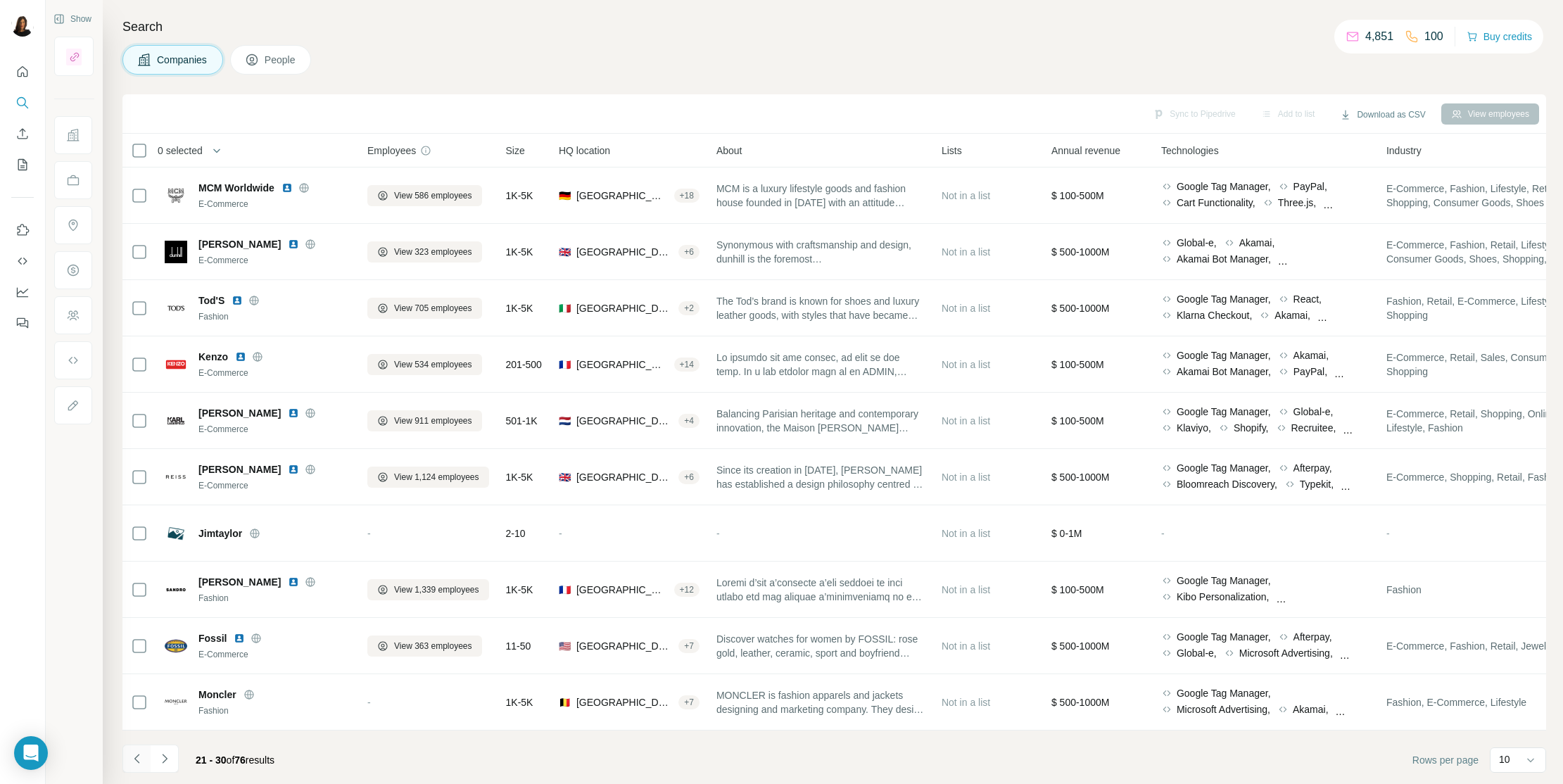
click at [128, 669] on button "Navigate to previous page" at bounding box center [136, 758] width 28 height 28
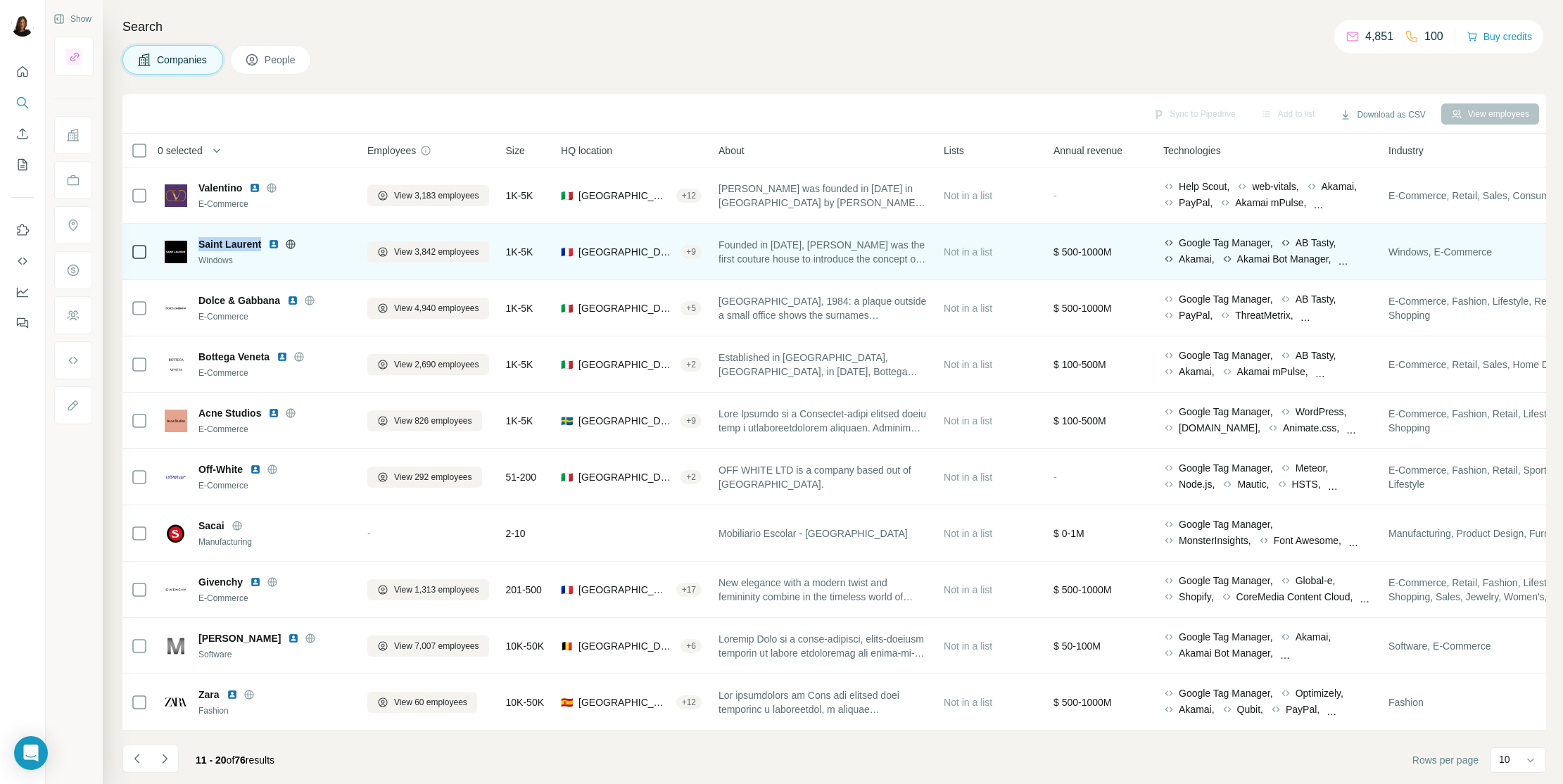
drag, startPoint x: 200, startPoint y: 239, endPoint x: 263, endPoint y: 239, distance: 63.0
click at [263, 239] on div "Saint Laurent" at bounding box center [274, 244] width 152 height 14
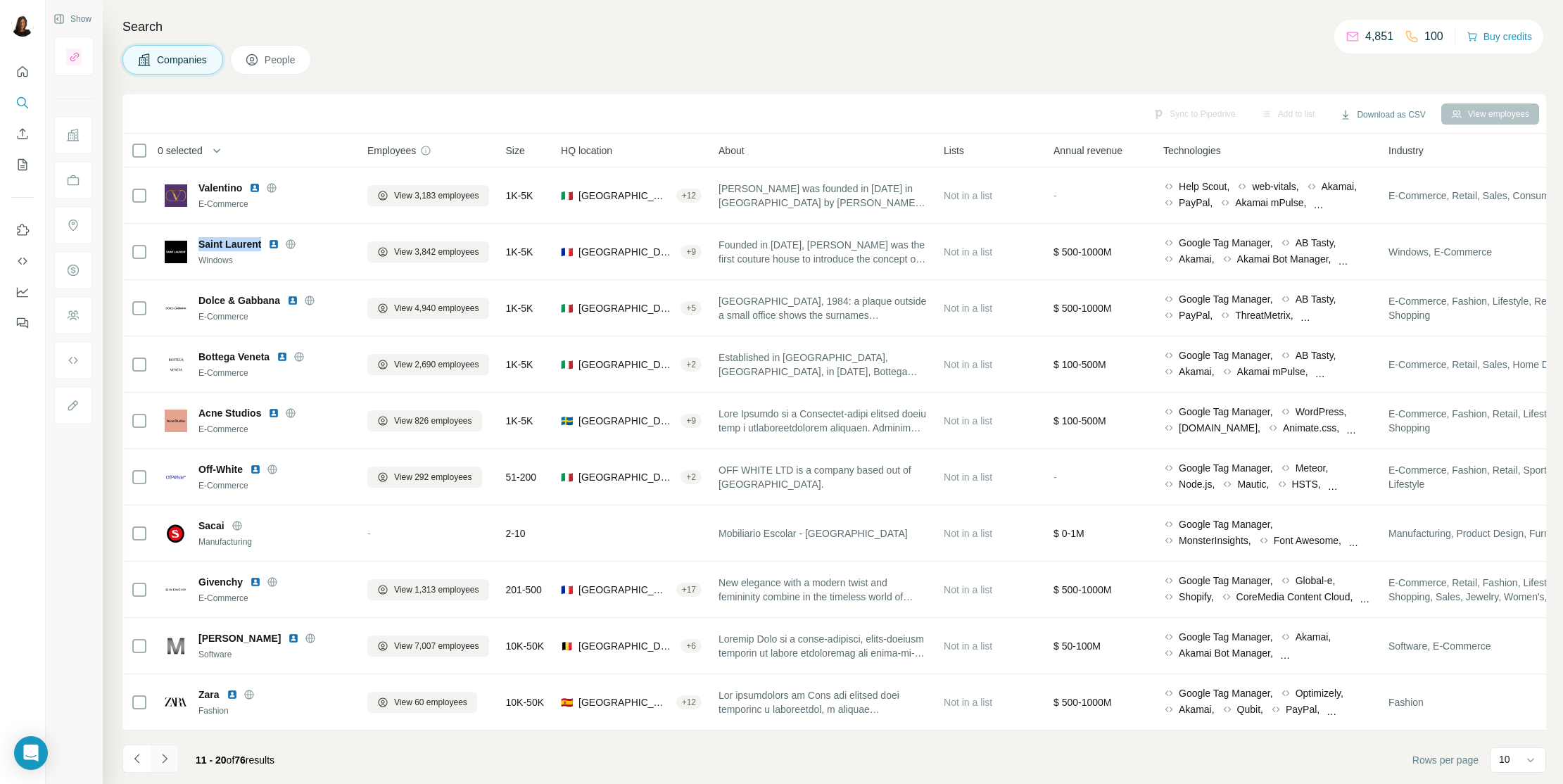
click at [171, 669] on button "Navigate to next page" at bounding box center [165, 758] width 28 height 28
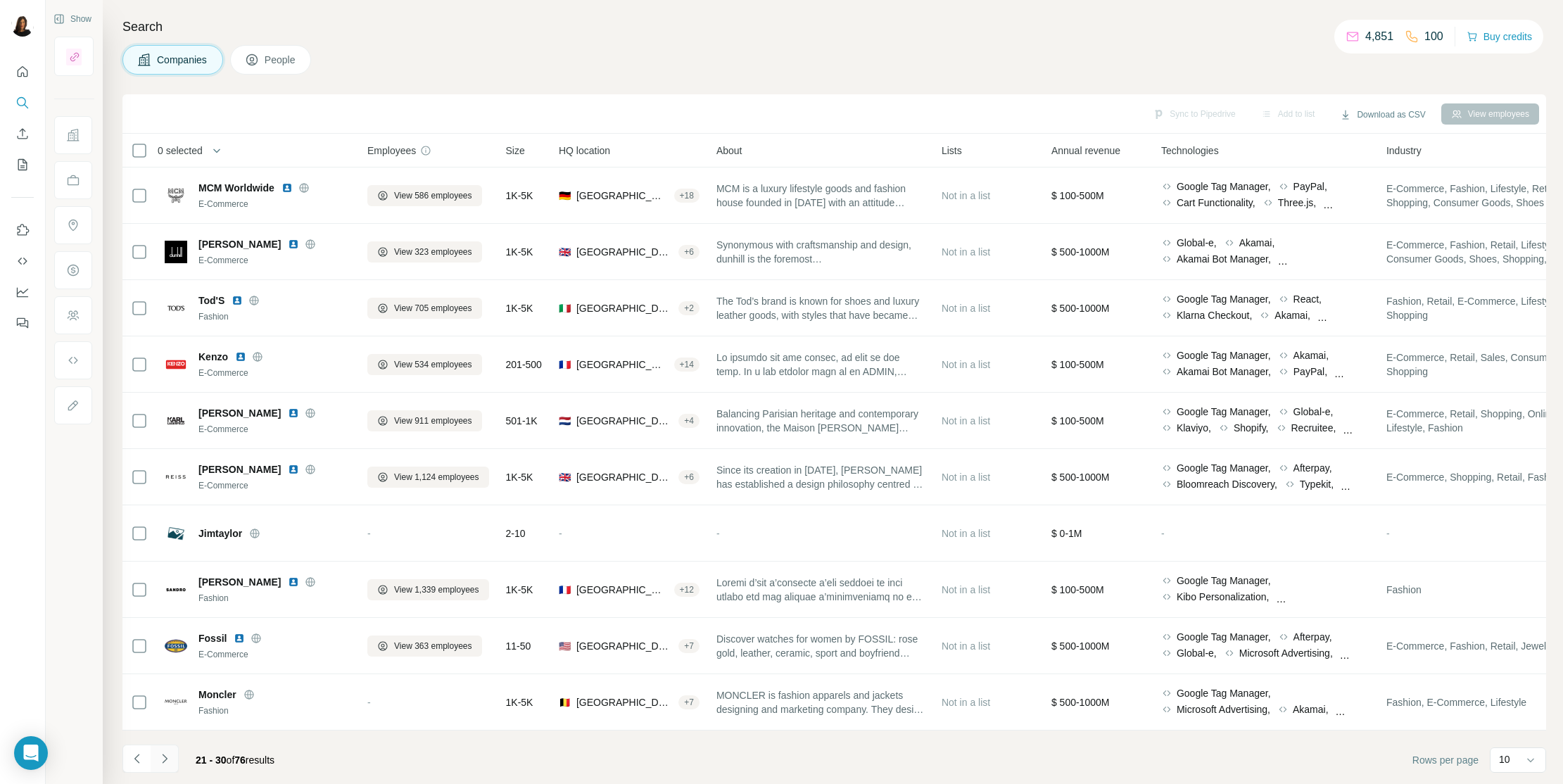
click at [173, 669] on button "Navigate to next page" at bounding box center [165, 758] width 28 height 28
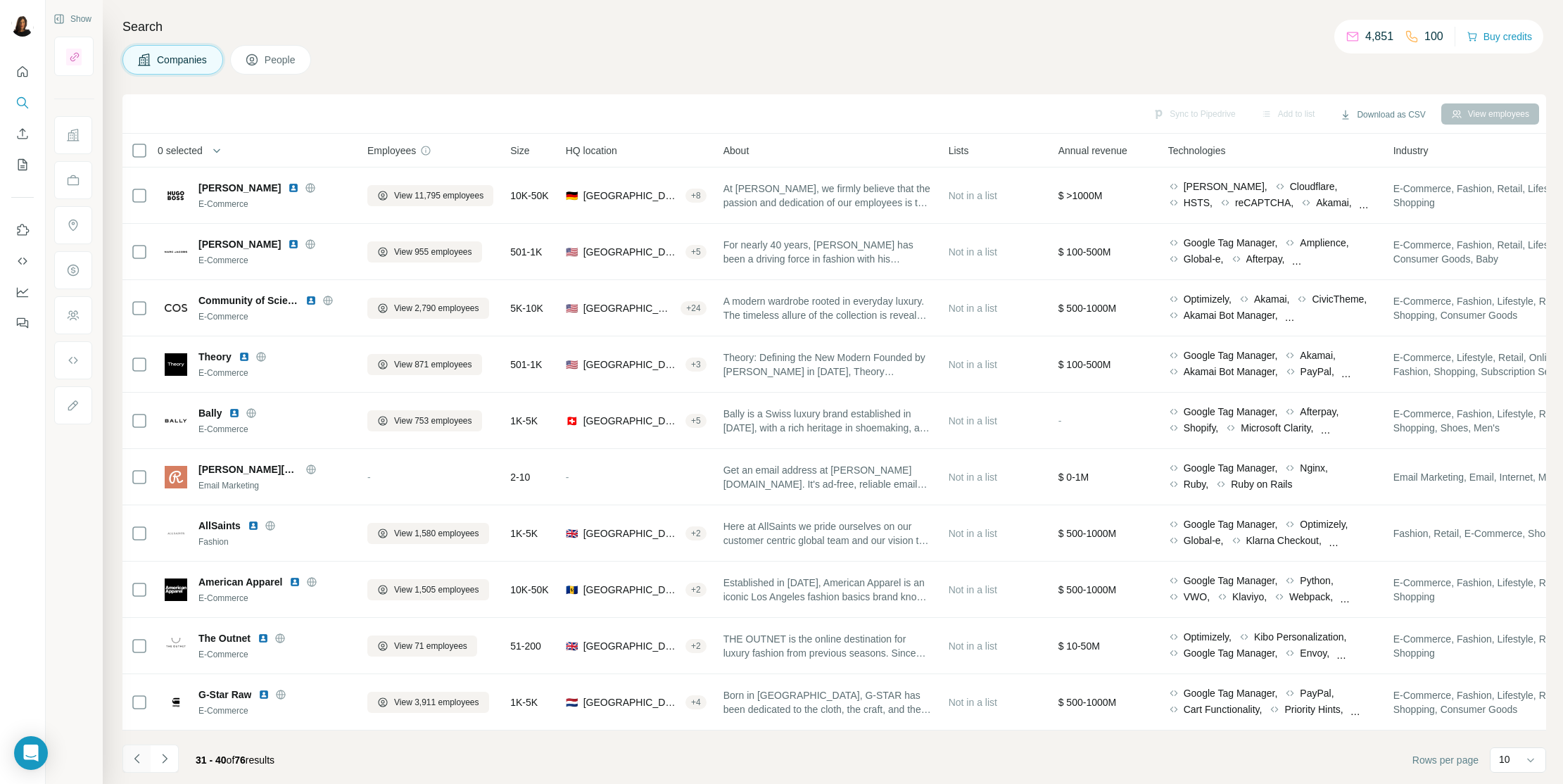
click at [145, 669] on button "Navigate to previous page" at bounding box center [136, 758] width 28 height 28
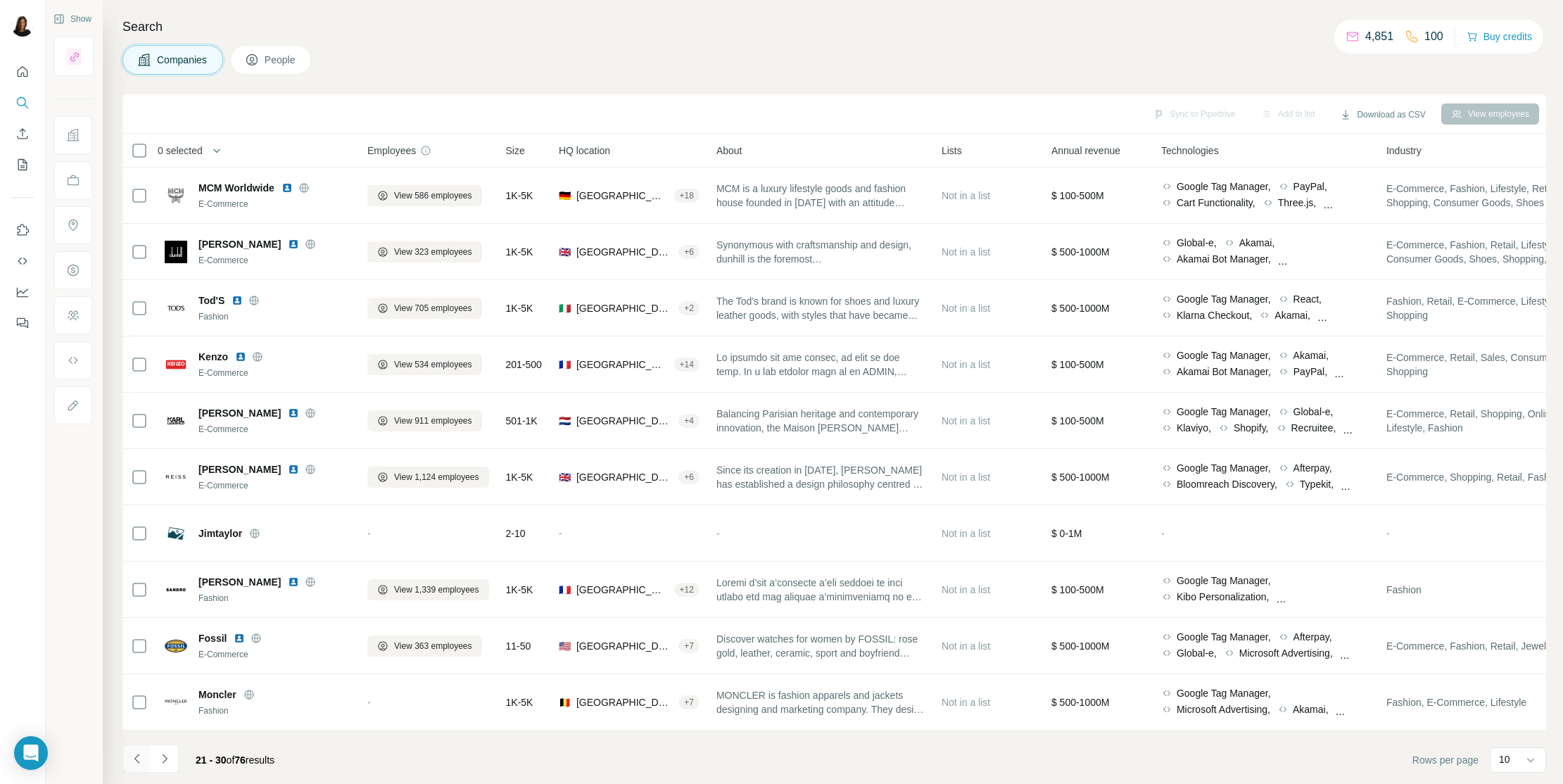
click at [132, 669] on icon "Navigate to previous page" at bounding box center [137, 758] width 14 height 14
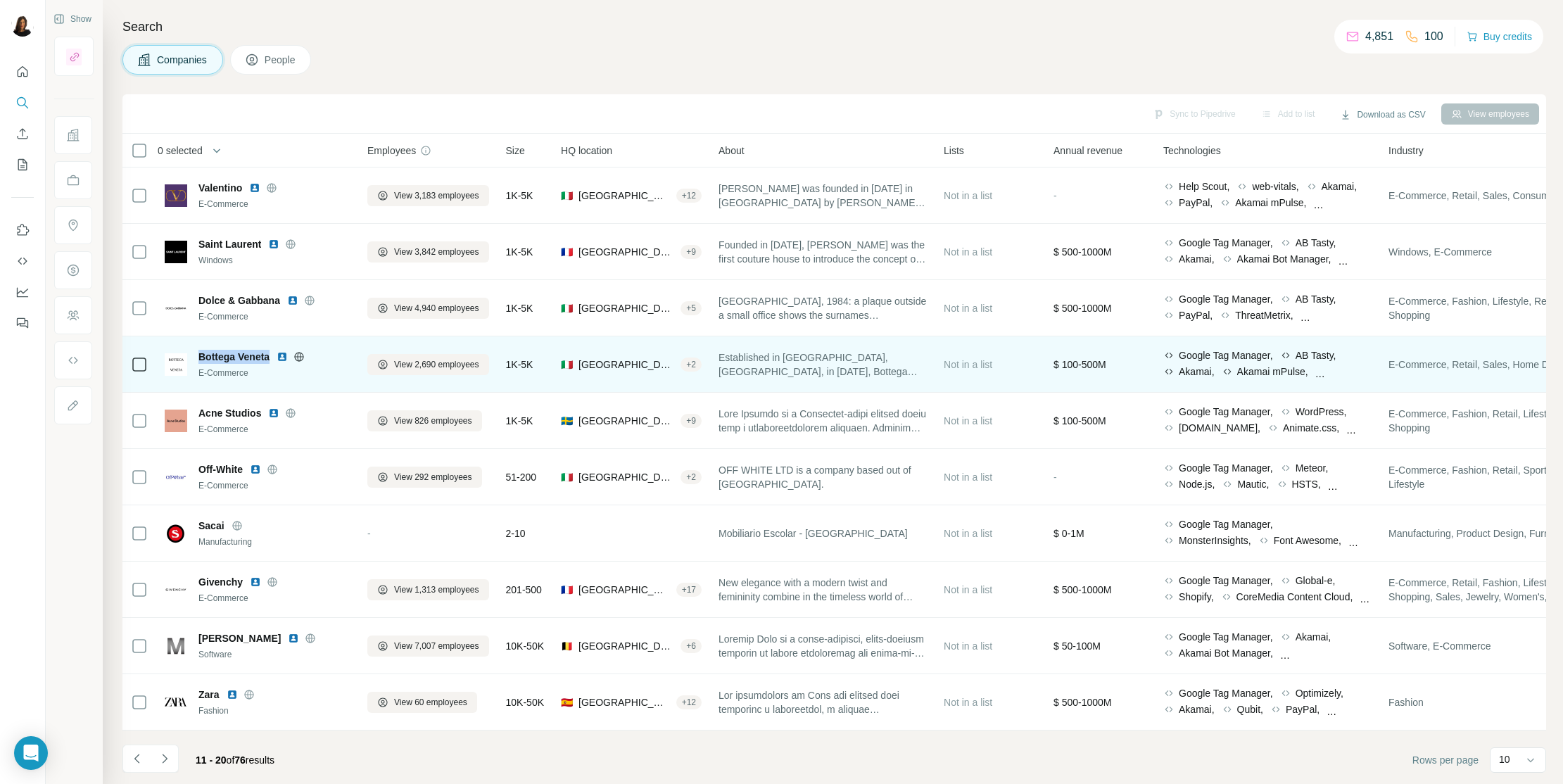
drag, startPoint x: 201, startPoint y: 354, endPoint x: 269, endPoint y: 357, distance: 68.1
click at [269, 357] on span "Bottega Veneta" at bounding box center [234, 356] width 71 height 14
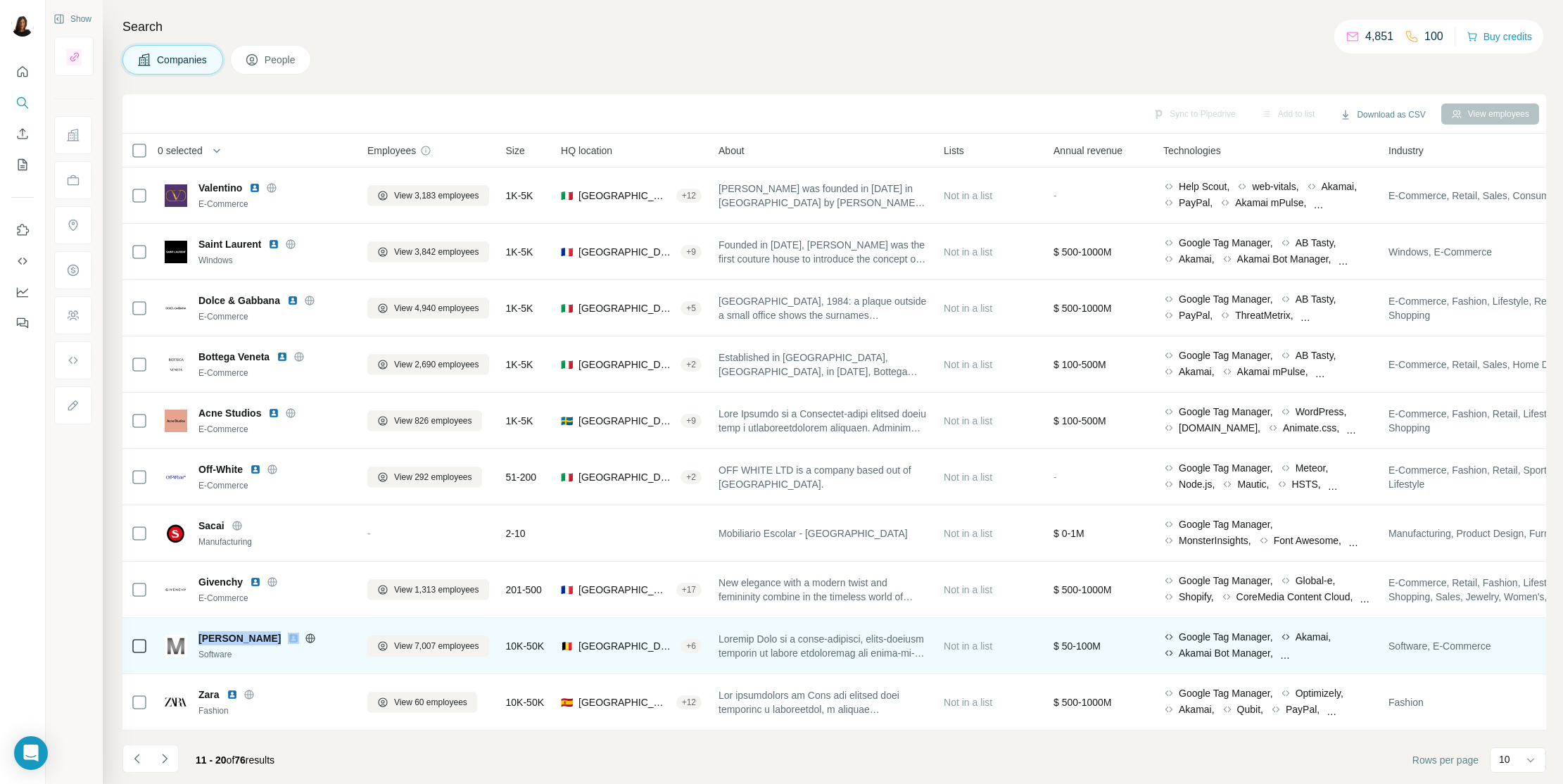
drag, startPoint x: 198, startPoint y: 638, endPoint x: 261, endPoint y: 637, distance: 63.0
click at [261, 637] on div "[PERSON_NAME]" at bounding box center [274, 638] width 152 height 14
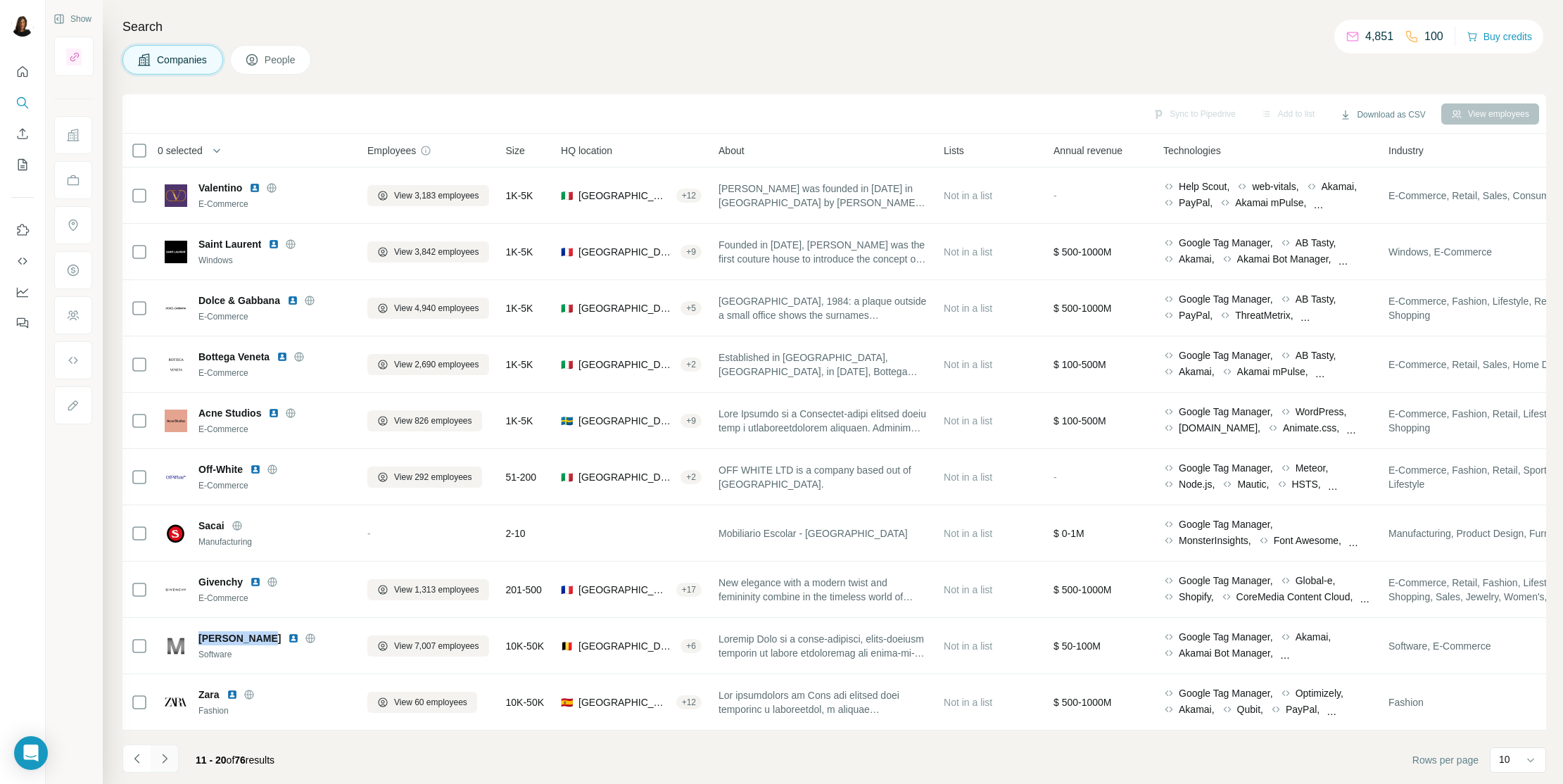
click at [168, 669] on icon "Navigate to next page" at bounding box center [165, 758] width 14 height 14
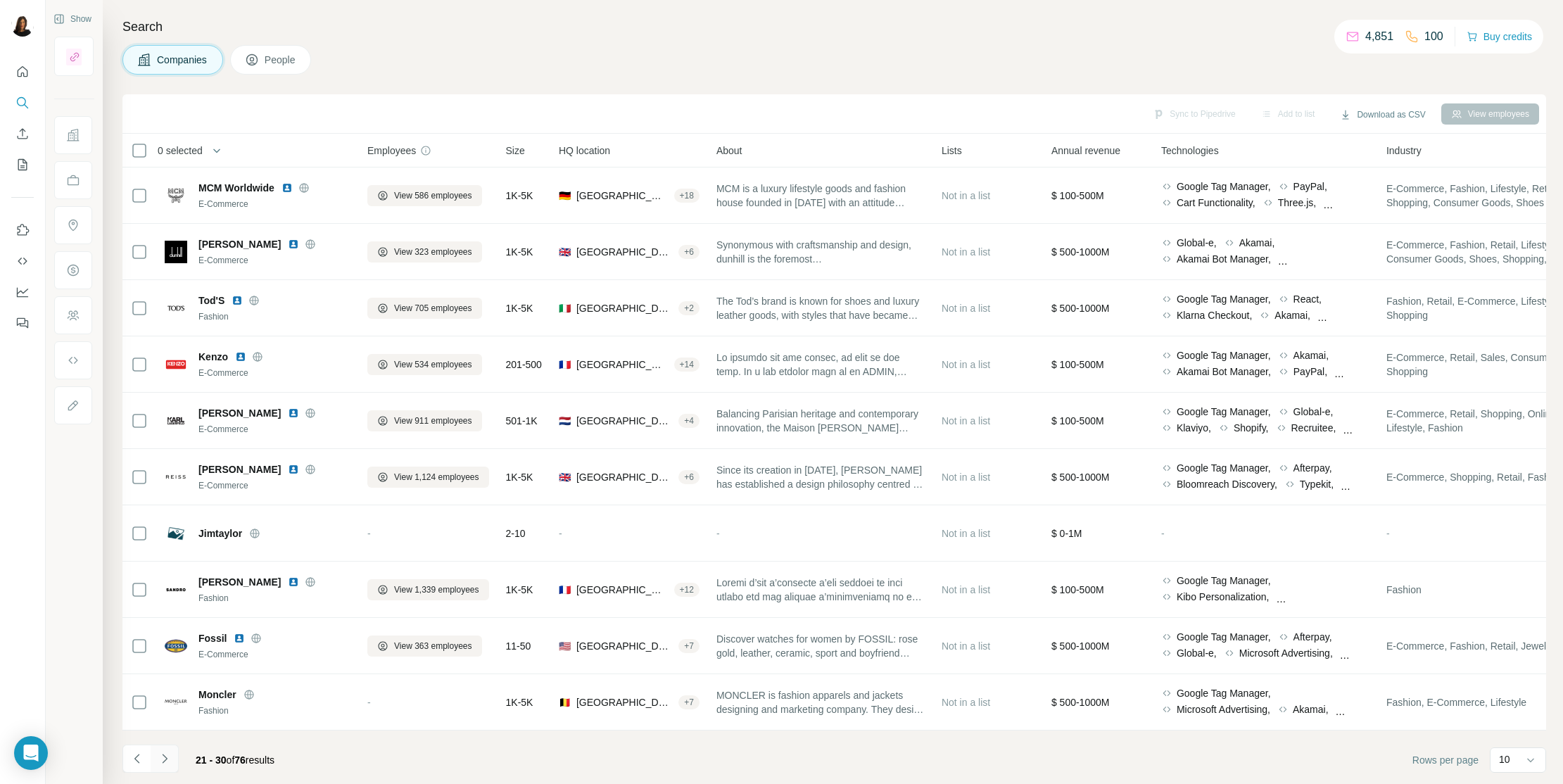
click at [165, 669] on icon "Navigate to next page" at bounding box center [165, 758] width 14 height 14
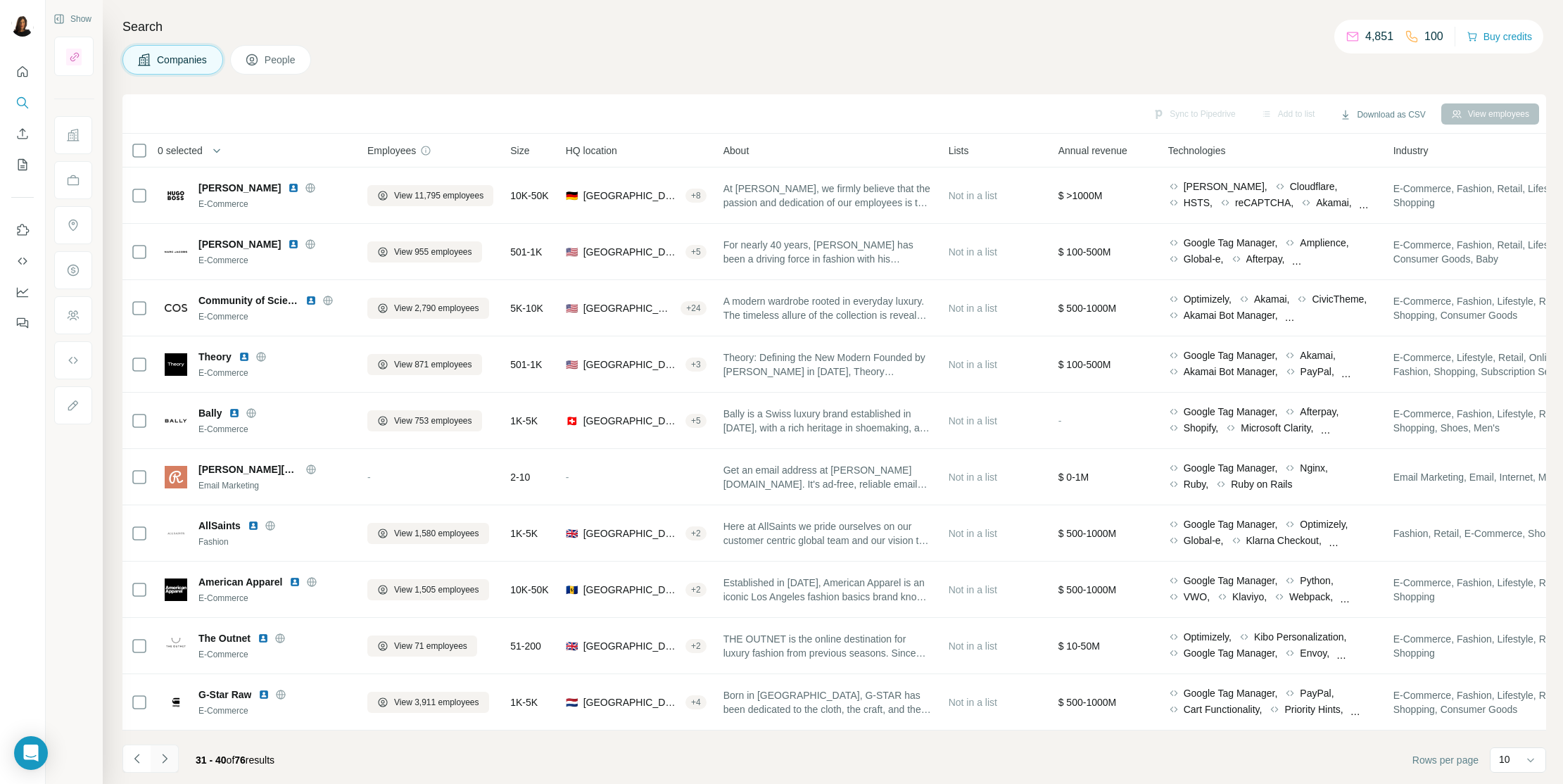
click at [166, 669] on icon "Navigate to next page" at bounding box center [165, 758] width 14 height 14
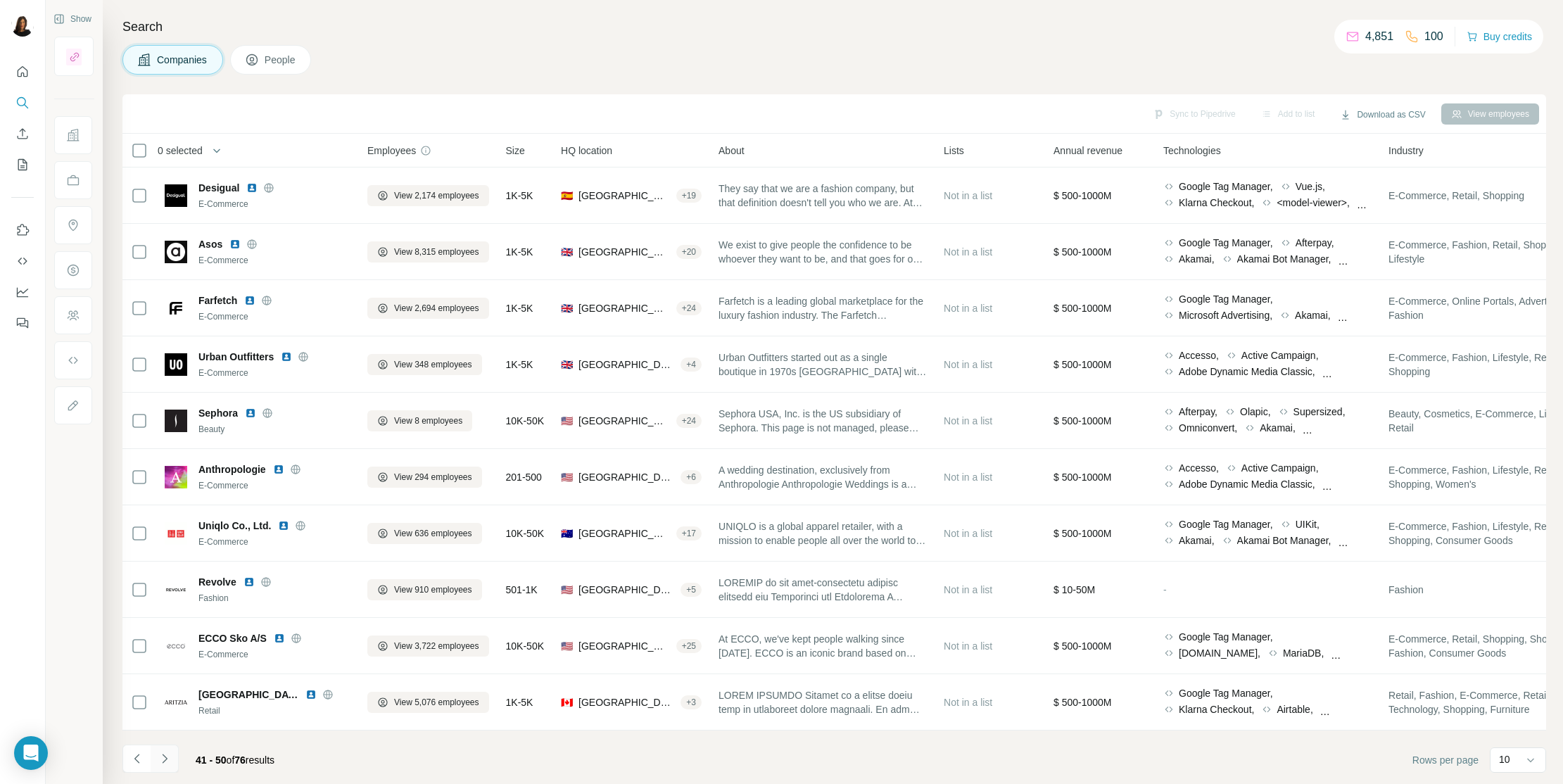
click at [166, 669] on icon "Navigate to next page" at bounding box center [165, 758] width 14 height 14
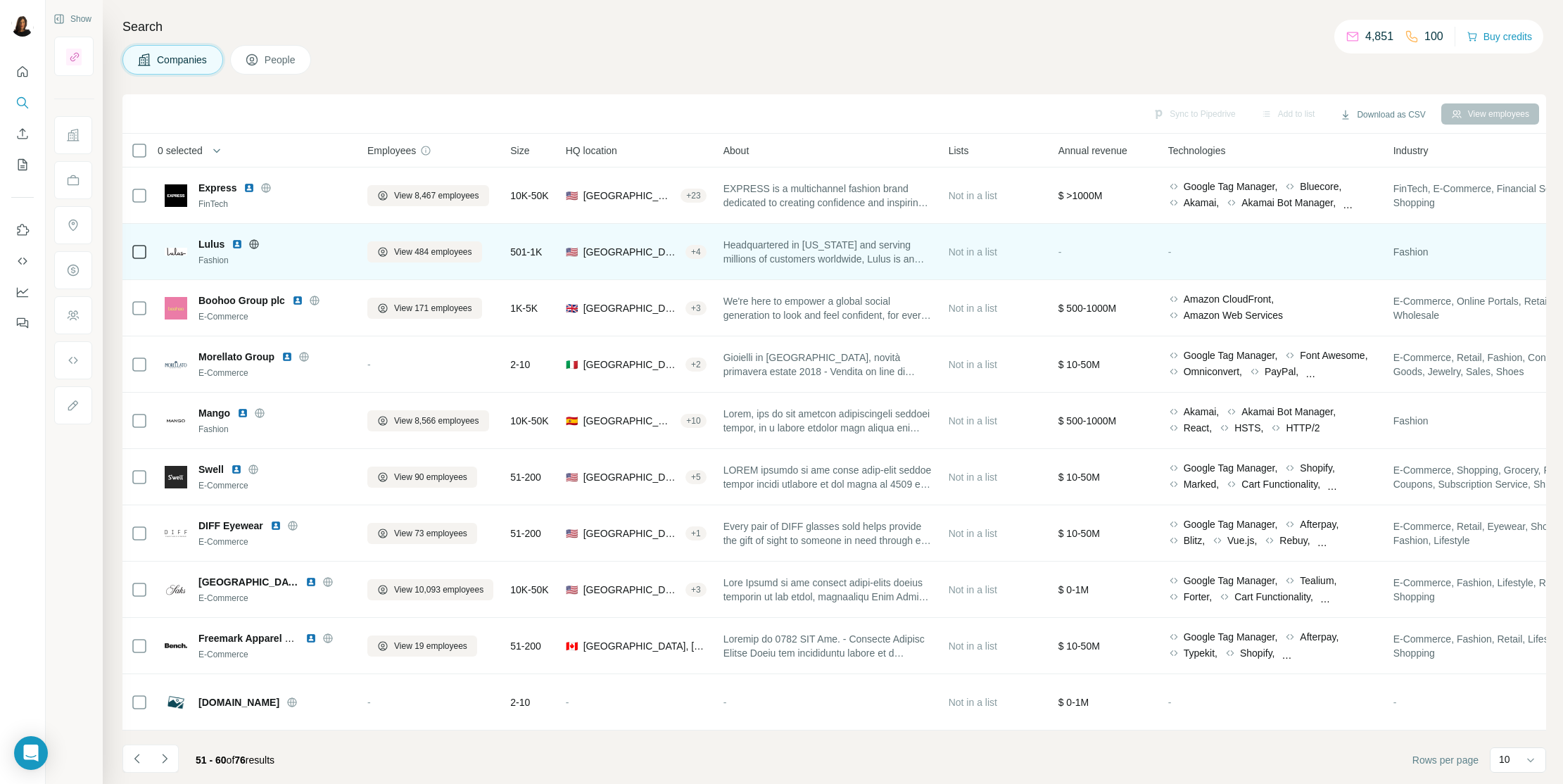
click at [210, 247] on span "Lulus" at bounding box center [211, 244] width 26 height 14
drag, startPoint x: 198, startPoint y: 244, endPoint x: 231, endPoint y: 243, distance: 33.0
click at [231, 243] on div "Lulus" at bounding box center [274, 244] width 152 height 14
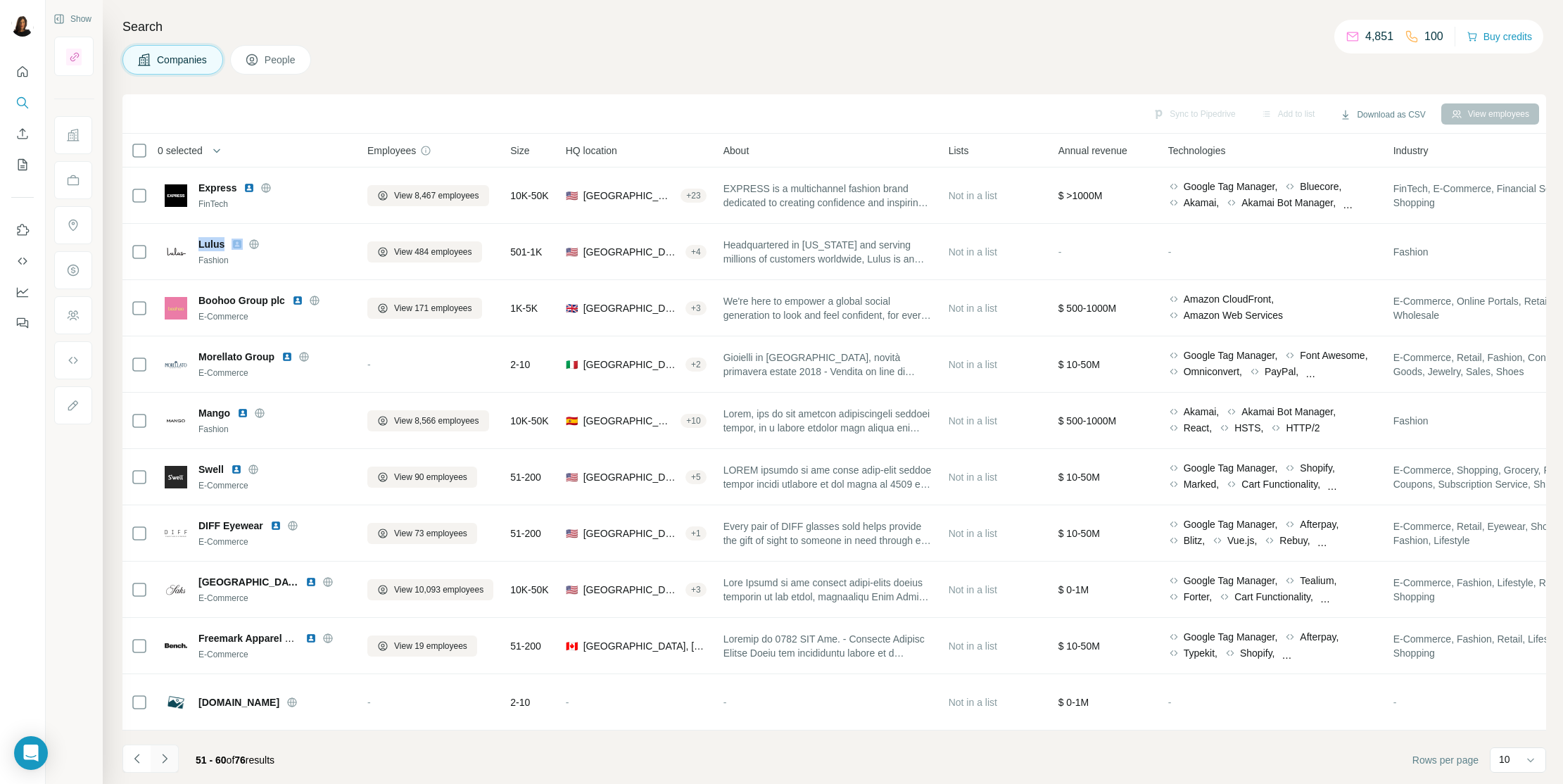
click at [160, 669] on icon "Navigate to next page" at bounding box center [165, 758] width 14 height 14
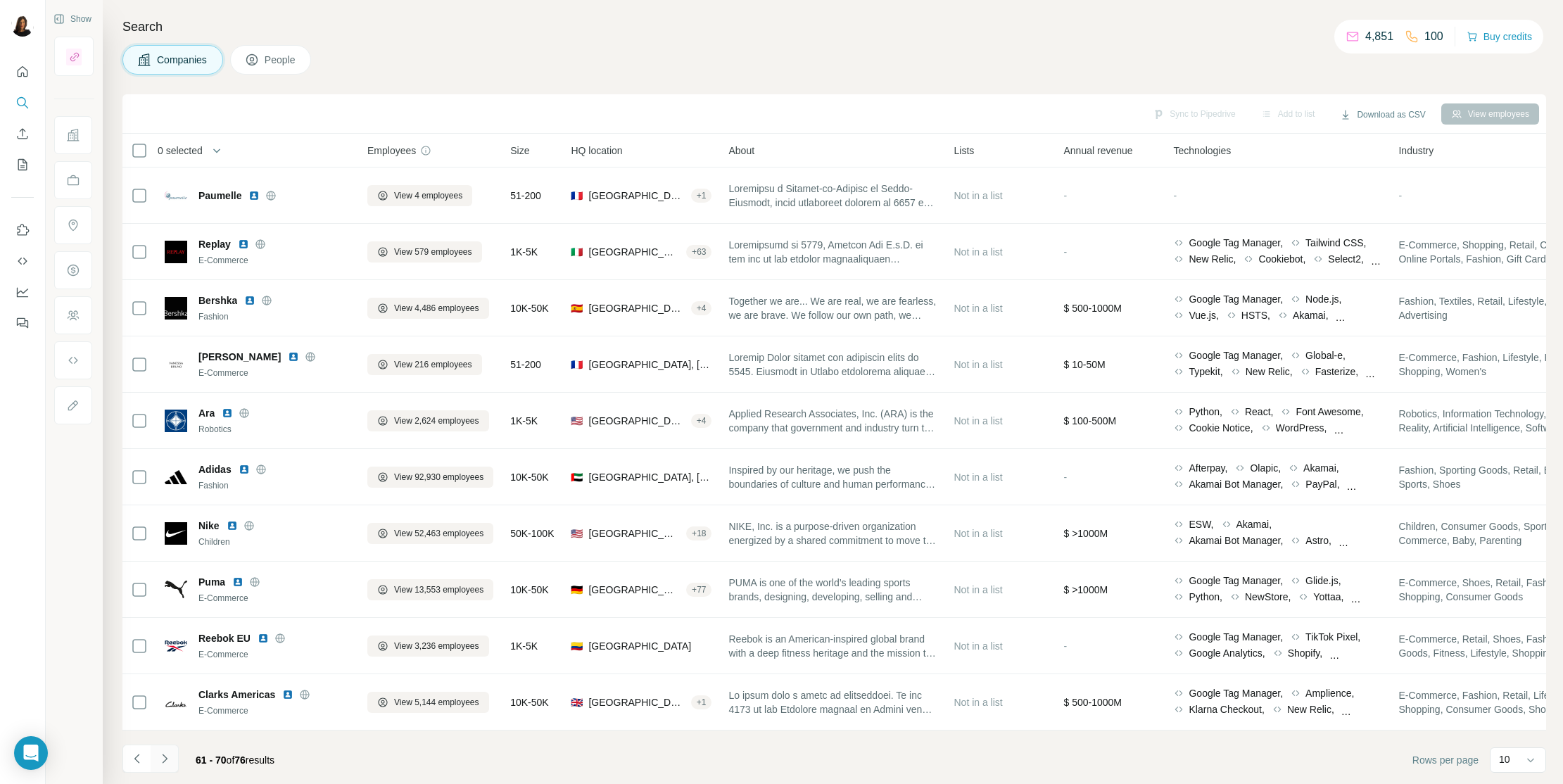
click at [170, 669] on button "Navigate to next page" at bounding box center [165, 758] width 28 height 28
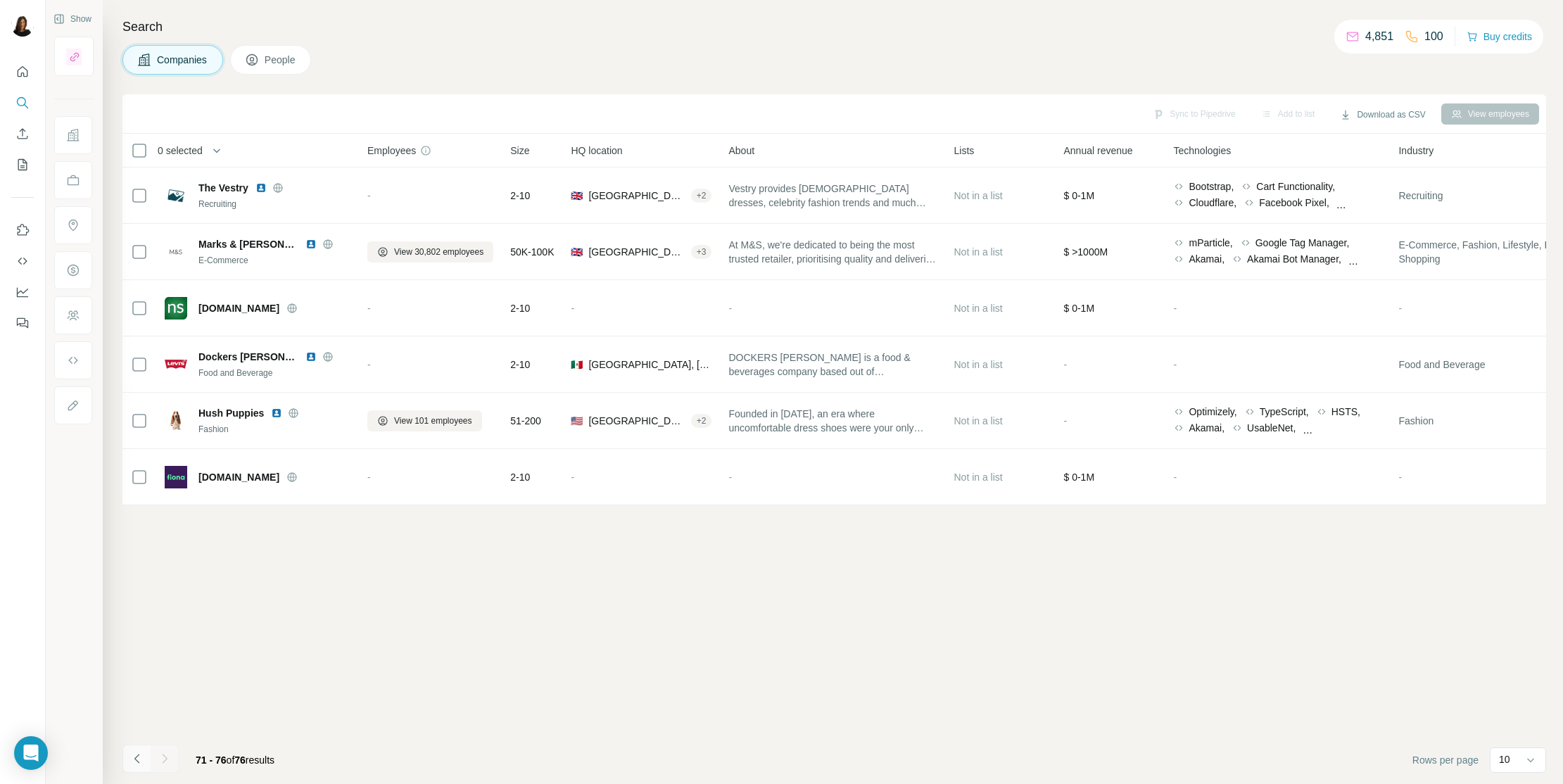
click at [132, 669] on icon "Navigate to previous page" at bounding box center [137, 758] width 14 height 14
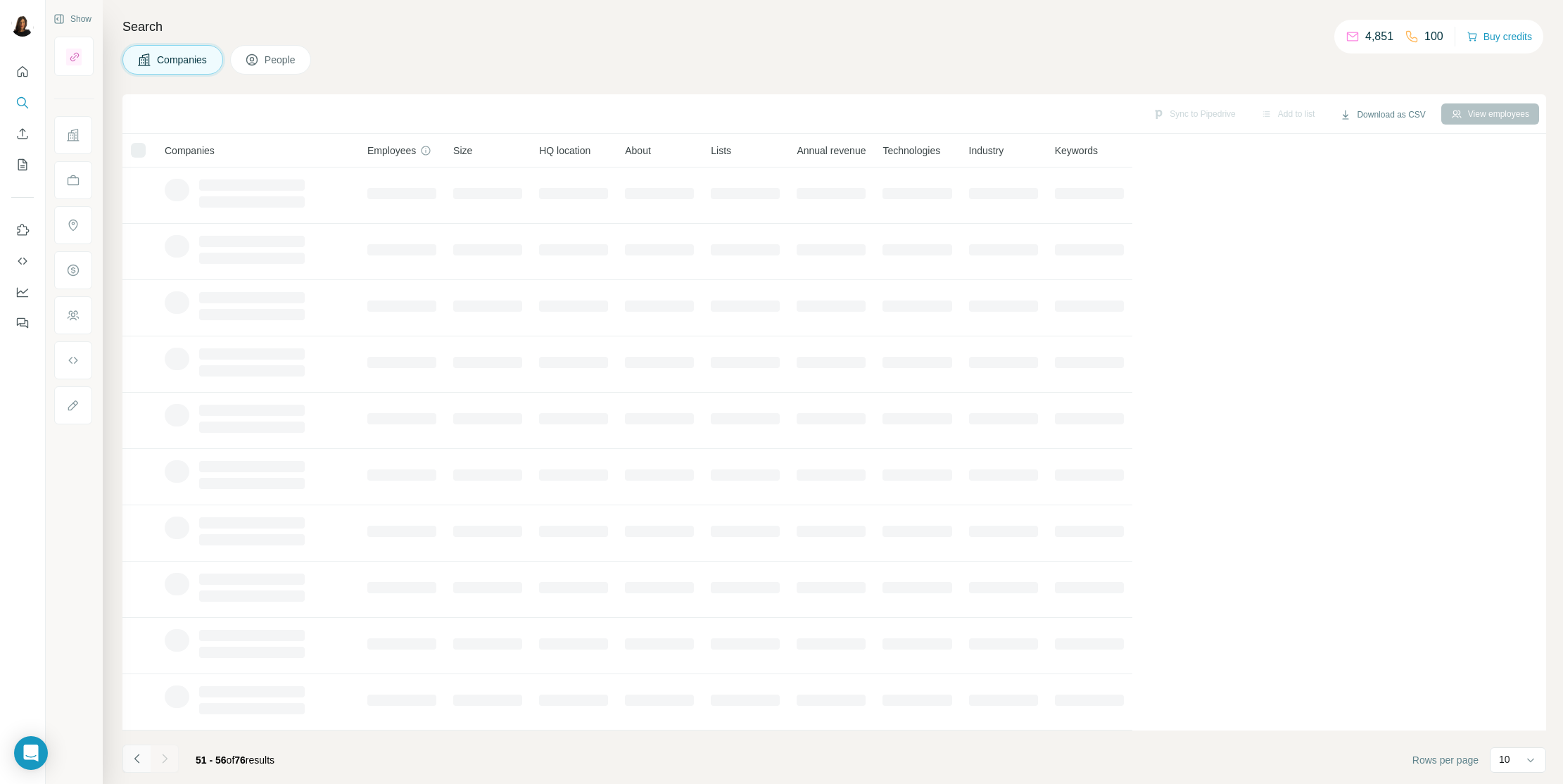
click at [132, 669] on icon "Navigate to previous page" at bounding box center [137, 758] width 14 height 14
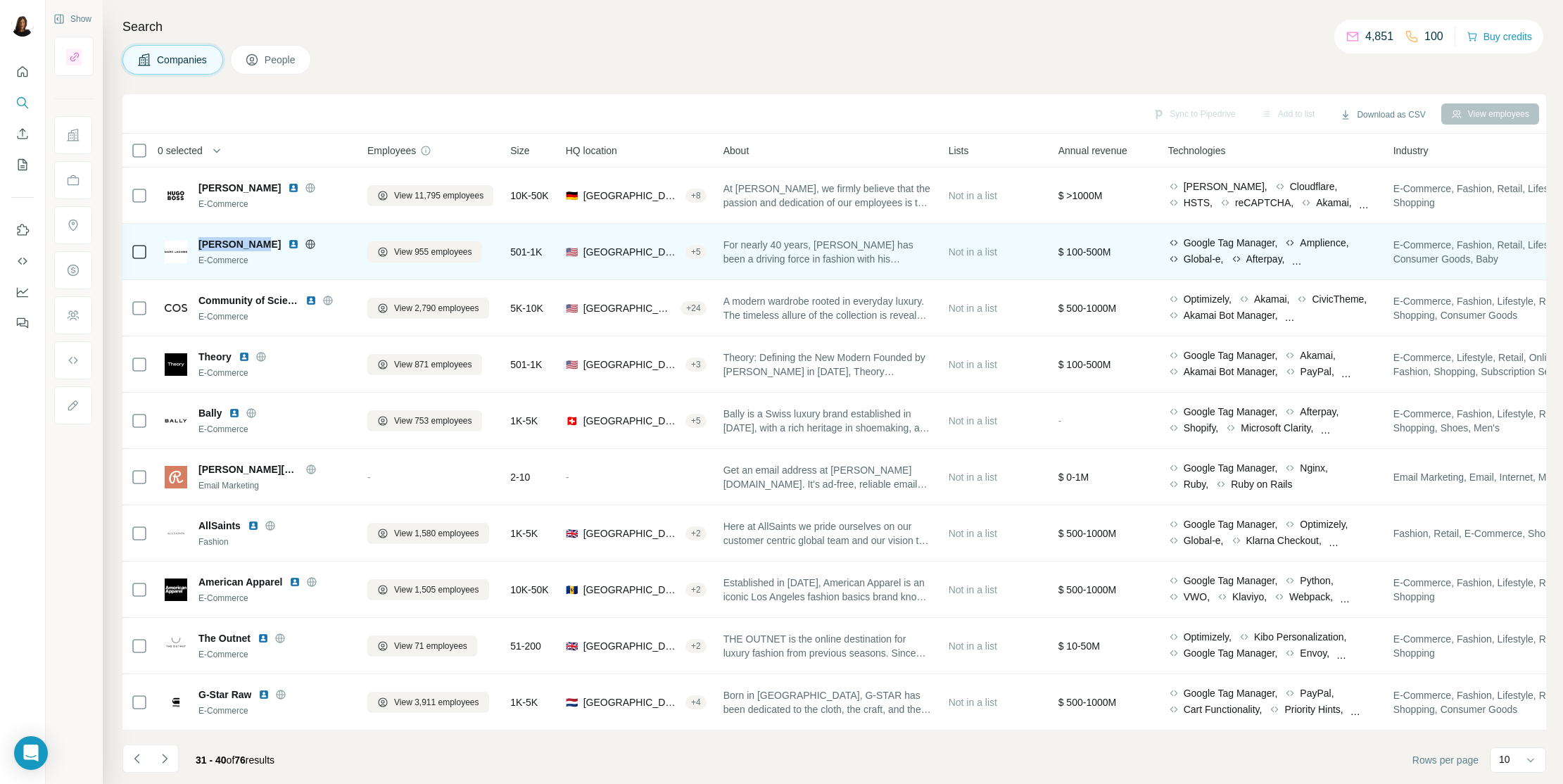
drag, startPoint x: 201, startPoint y: 239, endPoint x: 261, endPoint y: 237, distance: 60.0
click at [261, 237] on div "[PERSON_NAME]" at bounding box center [274, 244] width 152 height 14
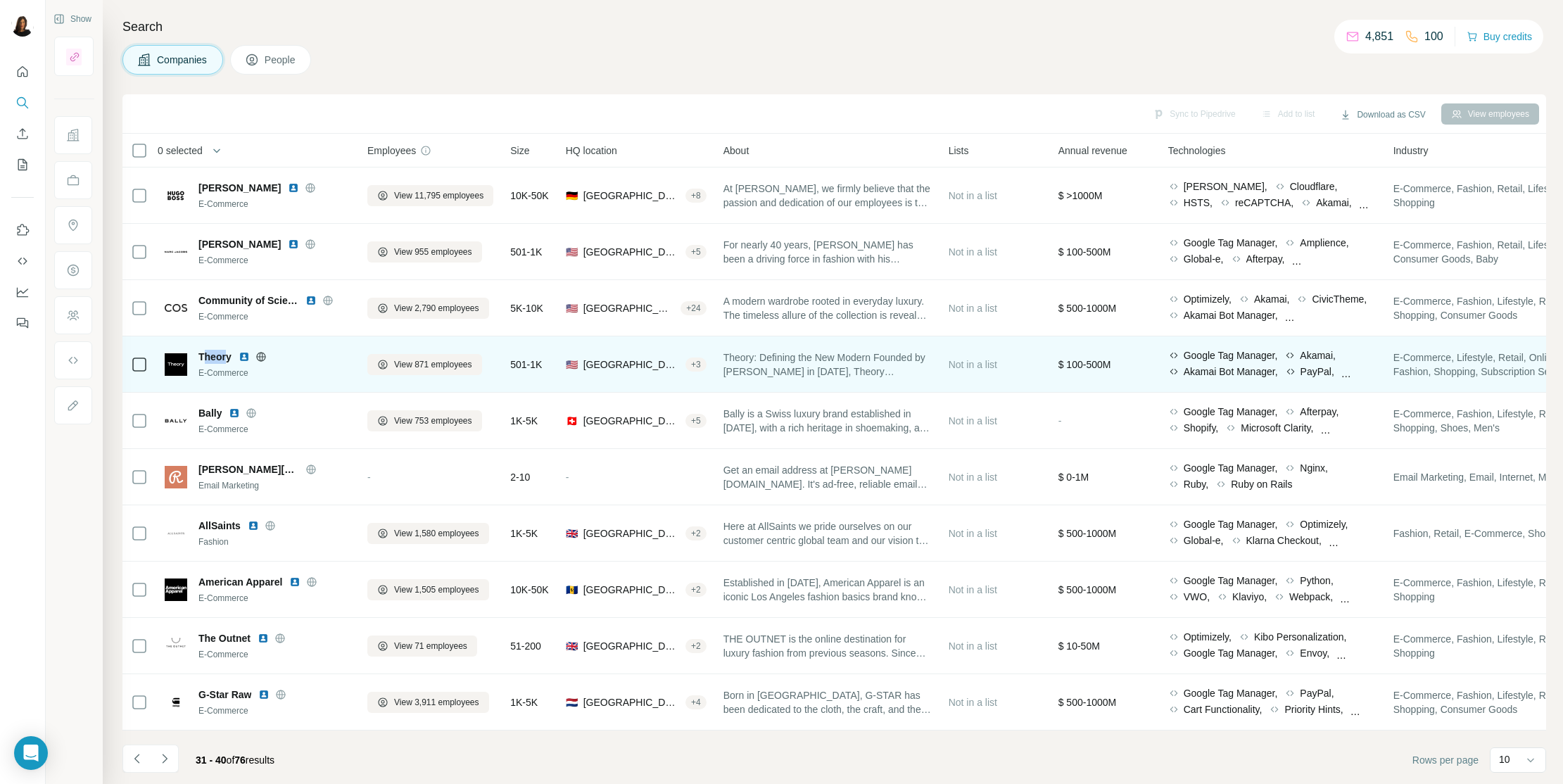
drag, startPoint x: 203, startPoint y: 349, endPoint x: 223, endPoint y: 351, distance: 20.1
click at [228, 351] on span "Theory" at bounding box center [215, 356] width 33 height 14
drag, startPoint x: 198, startPoint y: 354, endPoint x: 233, endPoint y: 355, distance: 35.0
click at [233, 355] on div "Theory" at bounding box center [274, 356] width 152 height 14
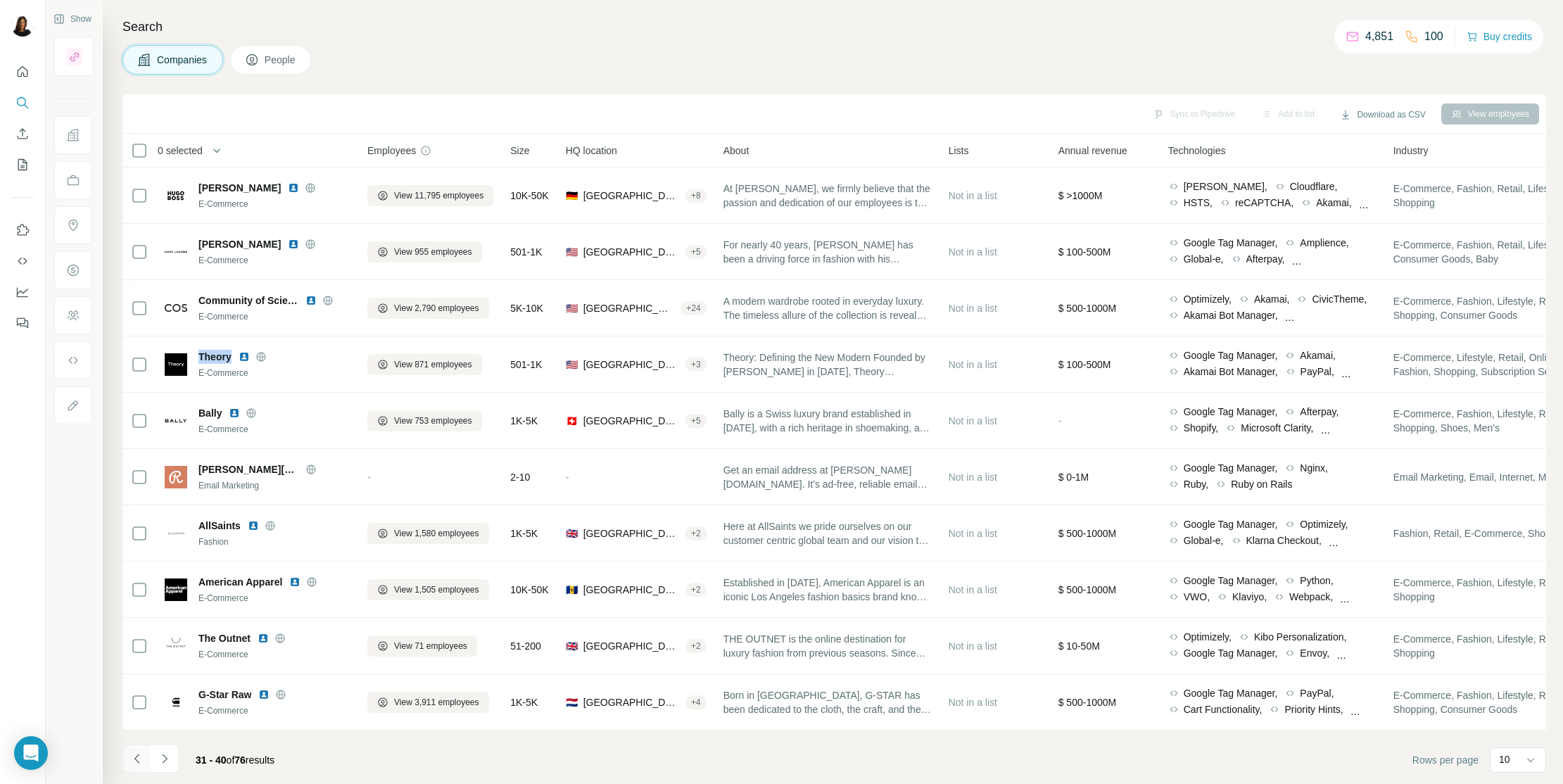
click at [134, 669] on button "Navigate to previous page" at bounding box center [136, 758] width 28 height 28
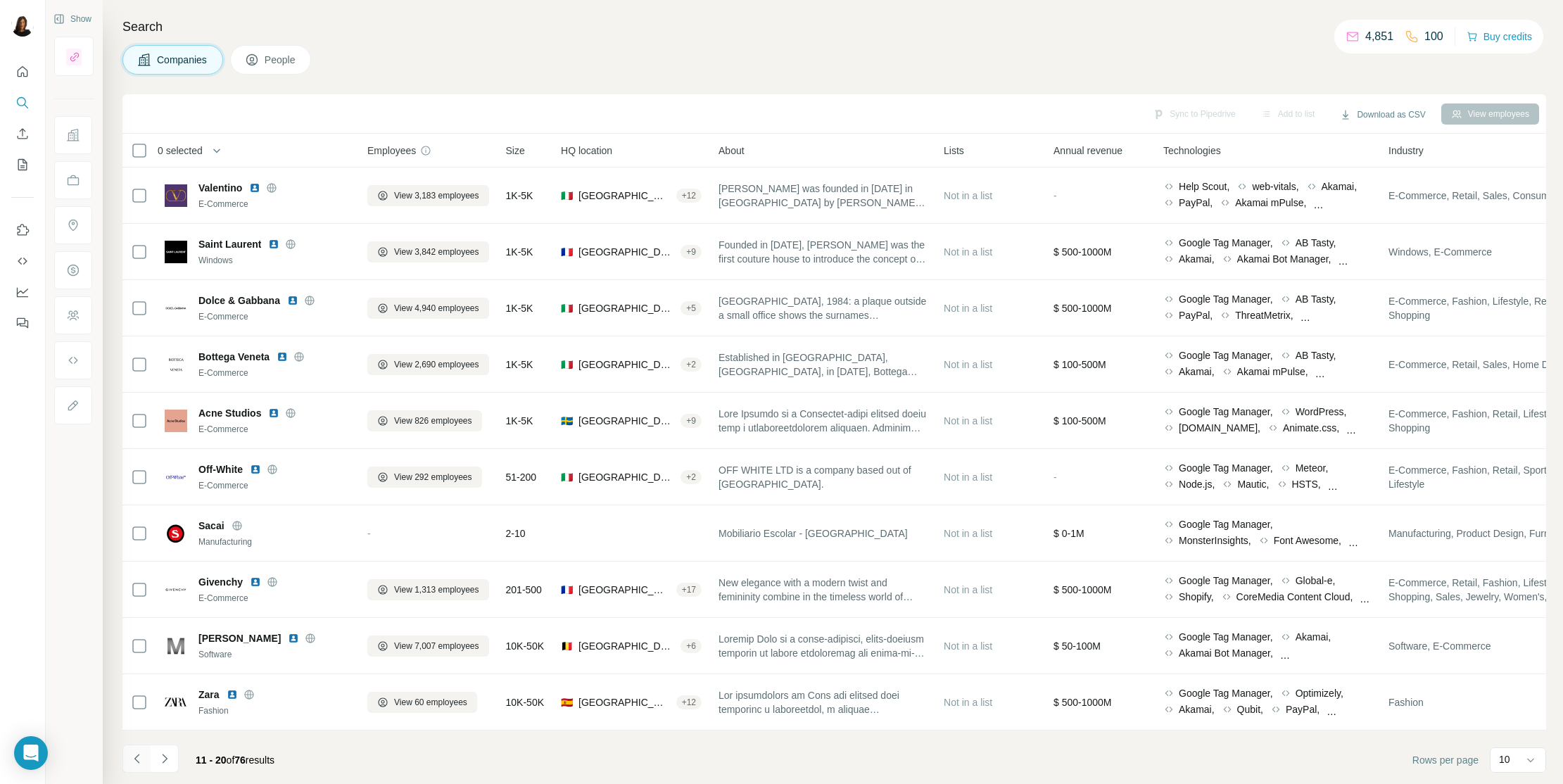
click at [130, 669] on icon "Navigate to previous page" at bounding box center [137, 758] width 14 height 14
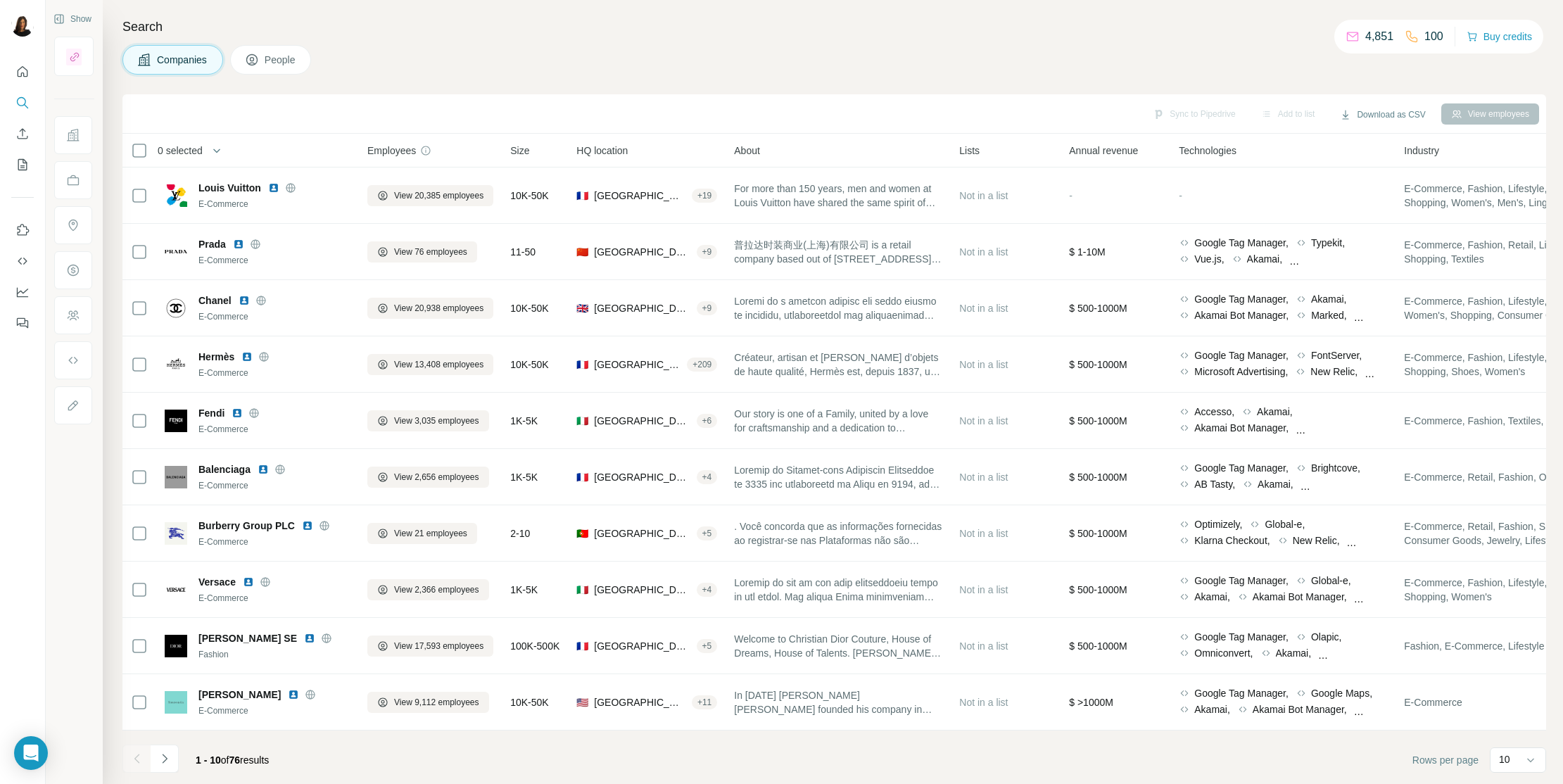
click at [197, 669] on span "1 - 10" at bounding box center [208, 760] width 25 height 11
click at [172, 669] on button "Navigate to next page" at bounding box center [165, 758] width 28 height 28
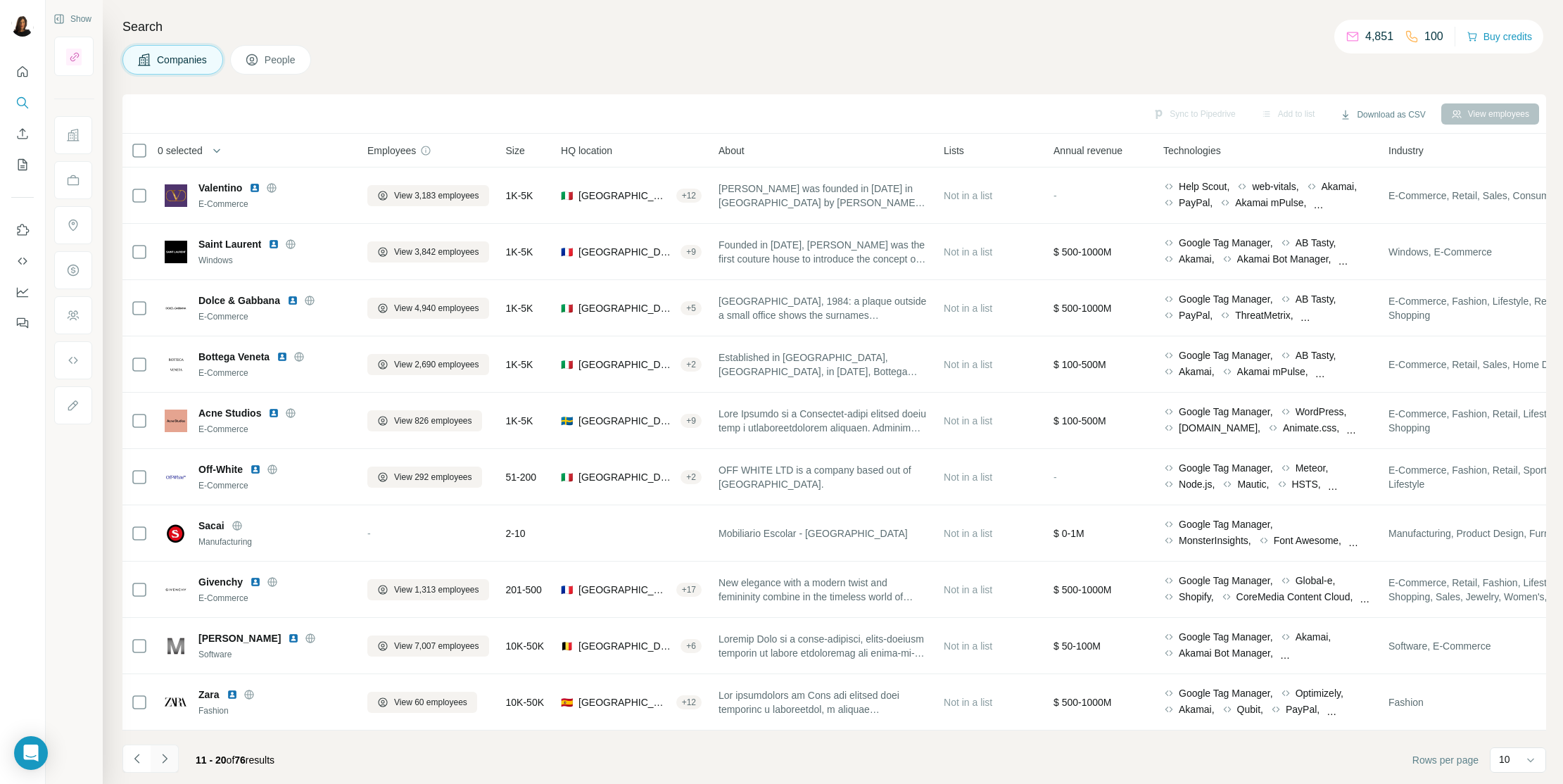
click at [170, 669] on icon "Navigate to next page" at bounding box center [165, 758] width 14 height 14
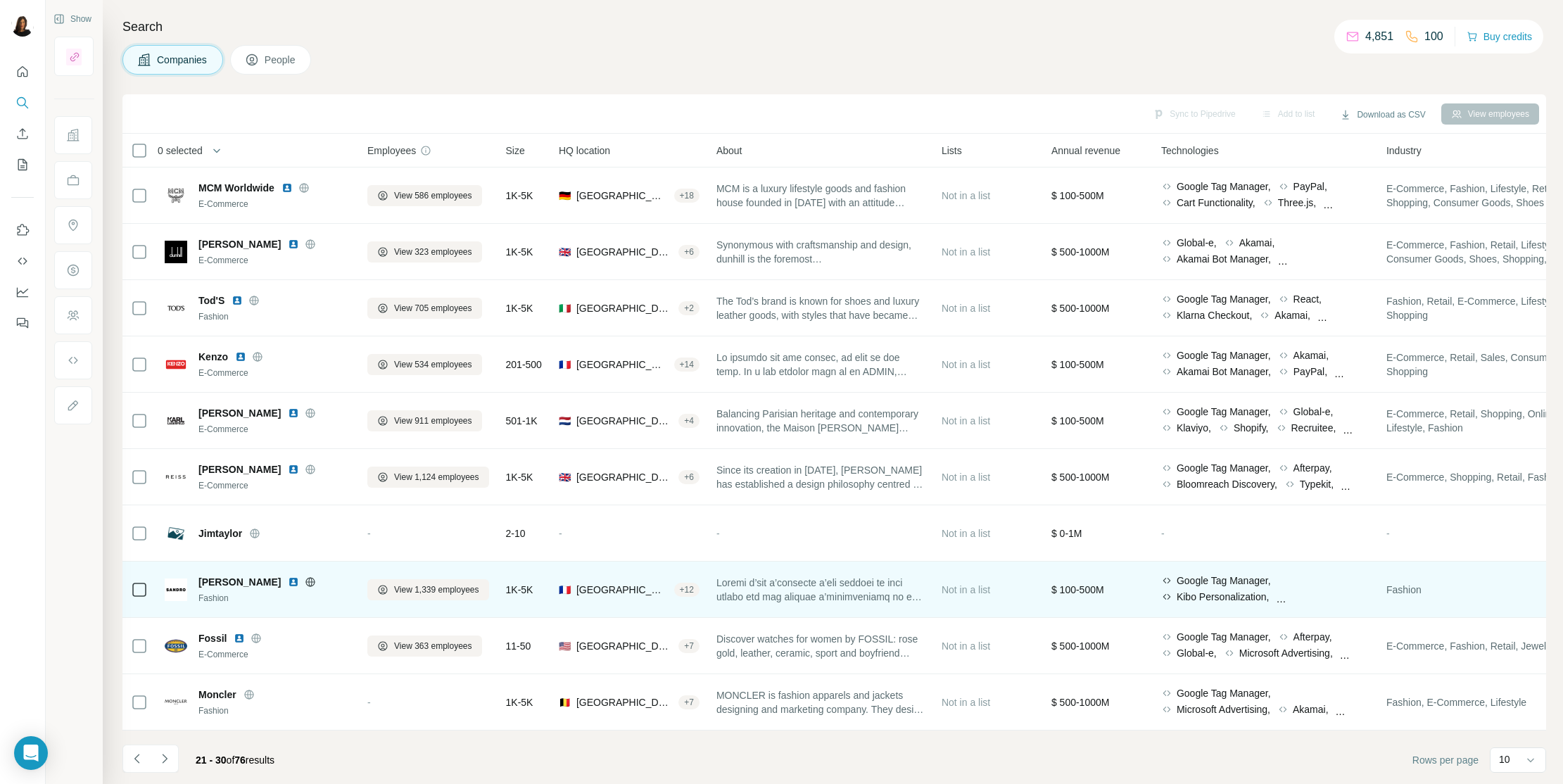
click at [201, 574] on div "Sandro Fashion" at bounding box center [257, 589] width 185 height 39
drag, startPoint x: 201, startPoint y: 574, endPoint x: 233, endPoint y: 576, distance: 32.1
click at [233, 576] on div "Sandro Fashion" at bounding box center [257, 589] width 185 height 39
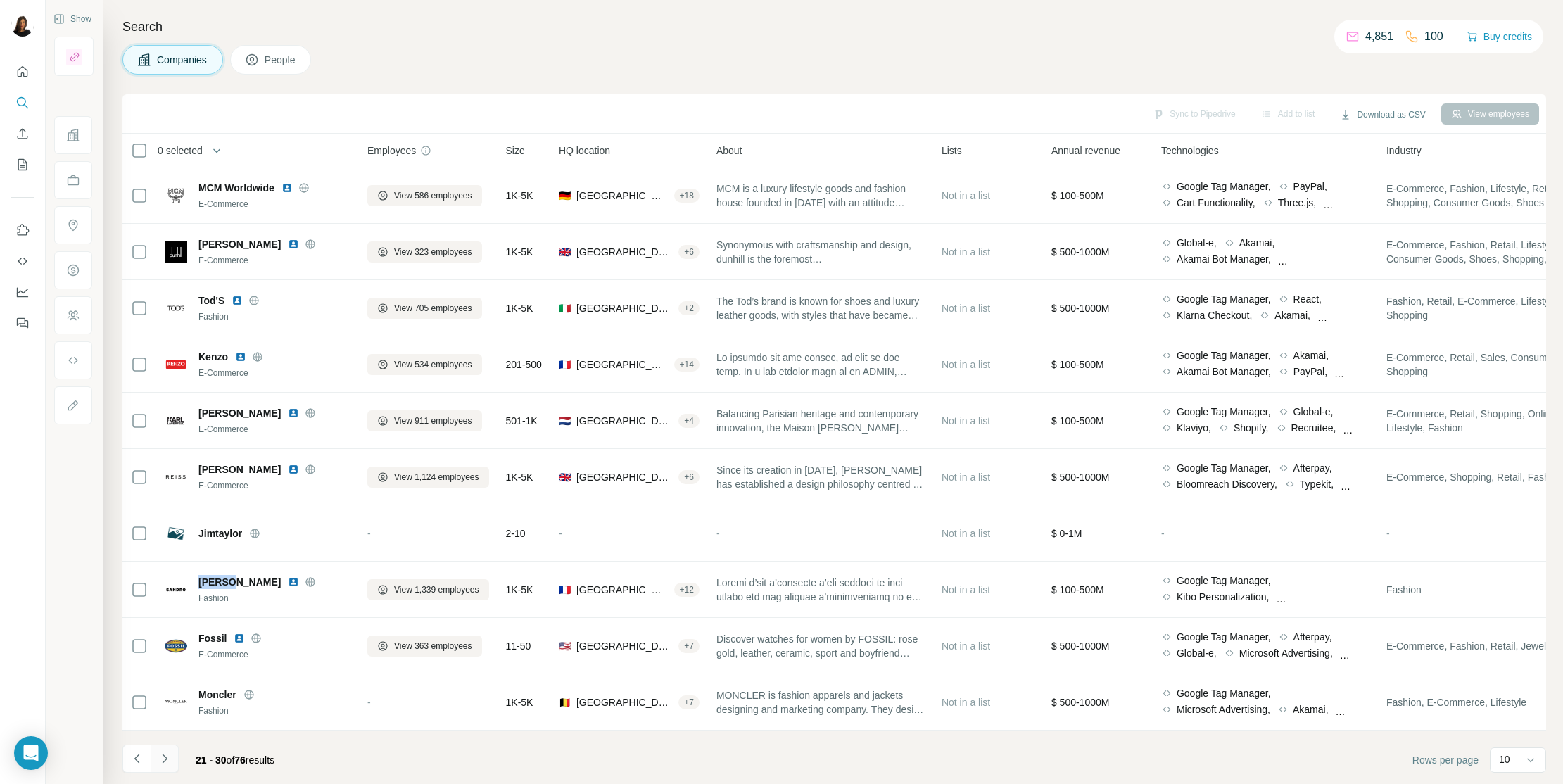
click at [176, 669] on button "Navigate to next page" at bounding box center [165, 758] width 28 height 28
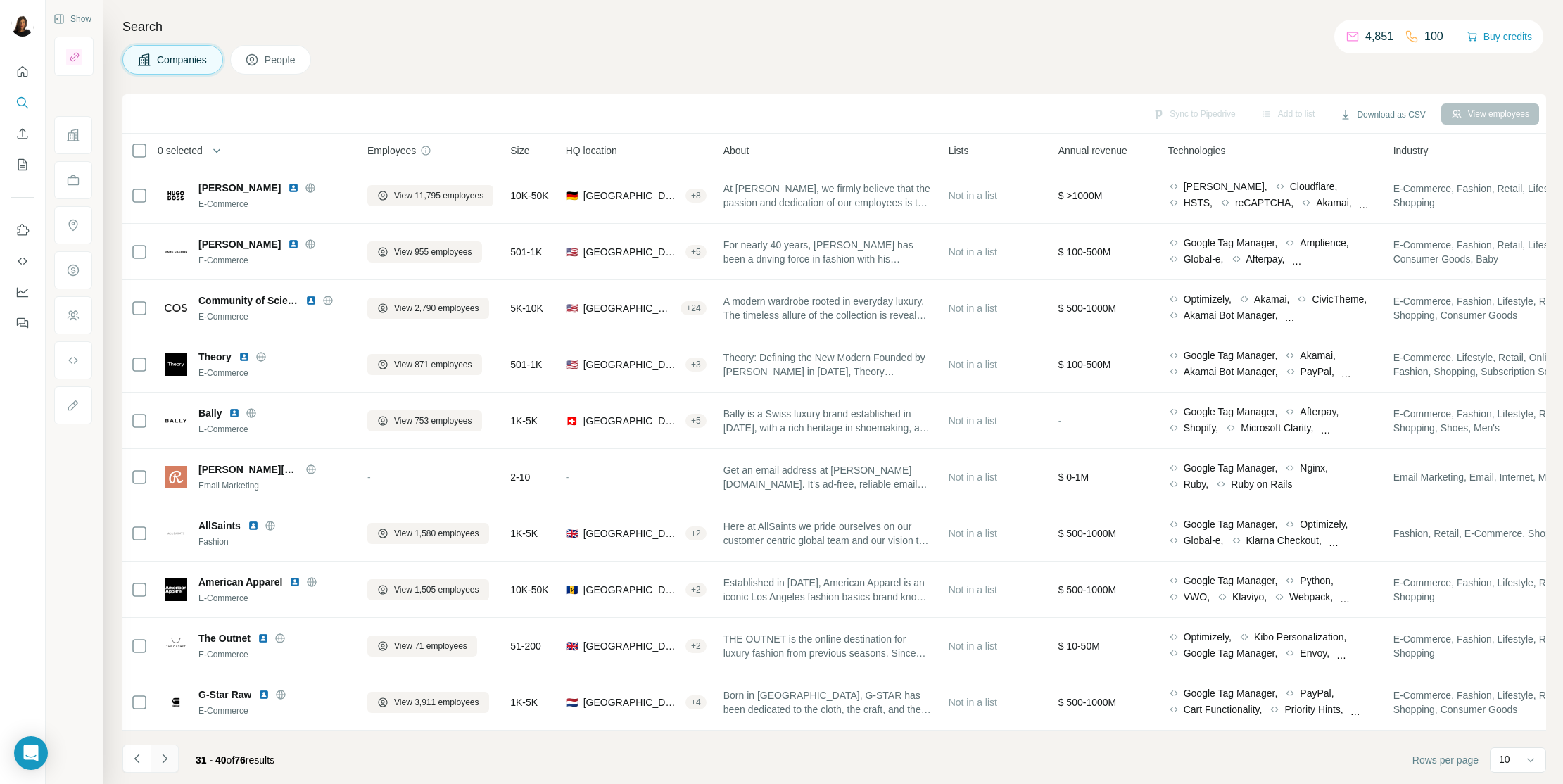
click at [166, 669] on icon "Navigate to next page" at bounding box center [165, 758] width 14 height 14
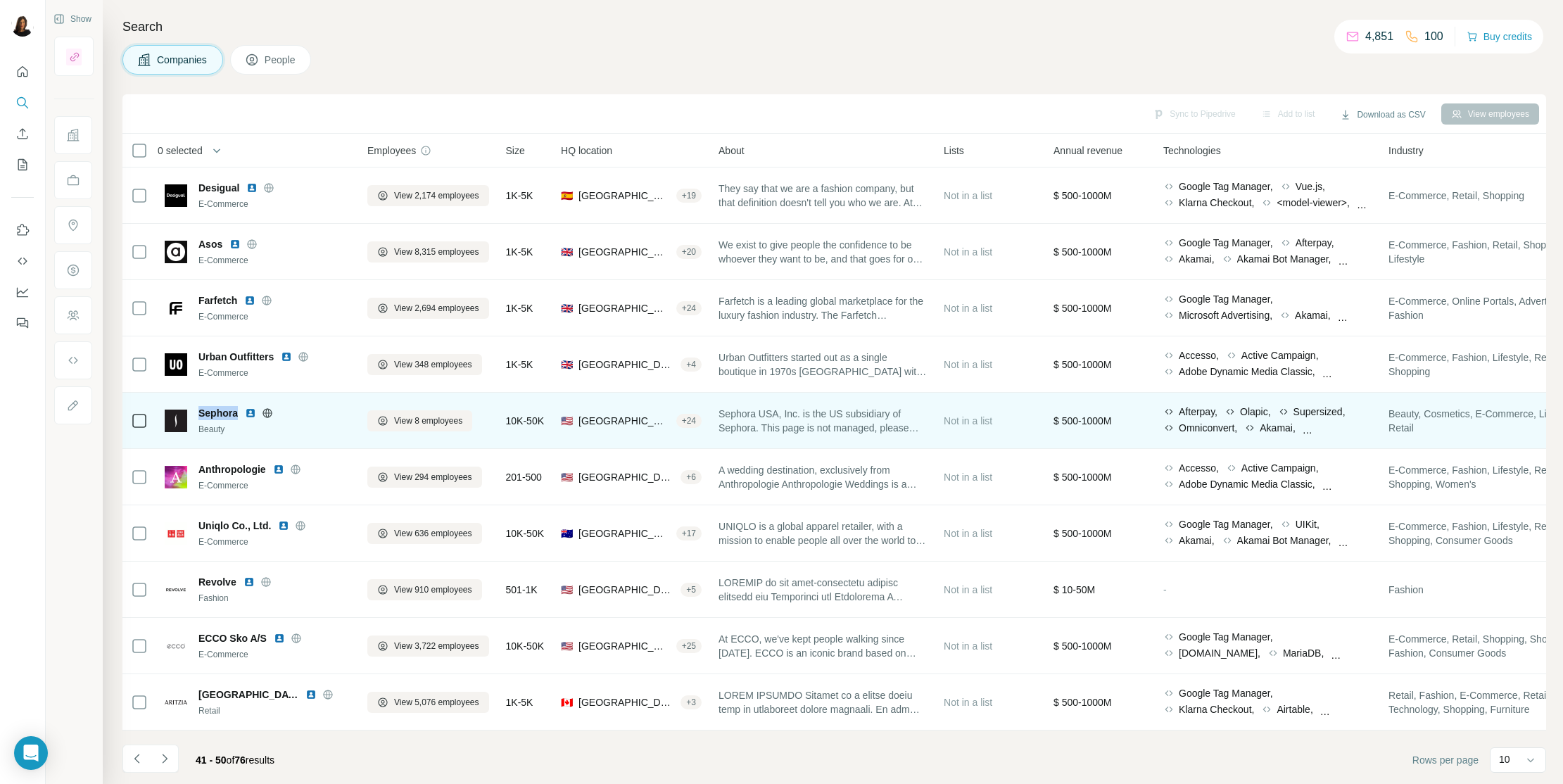
drag, startPoint x: 197, startPoint y: 409, endPoint x: 239, endPoint y: 410, distance: 42.0
click at [239, 410] on div "Sephora Beauty" at bounding box center [257, 421] width 185 height 29
